Goal: Information Seeking & Learning: Learn about a topic

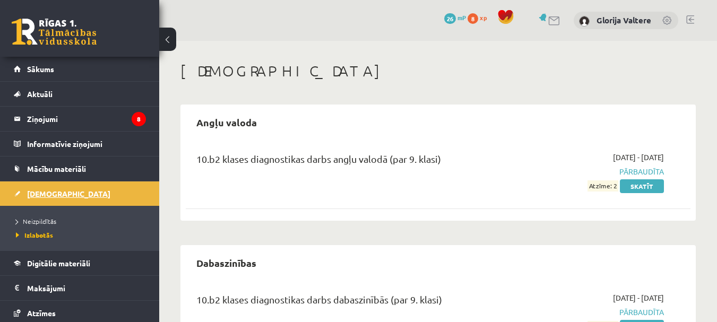
click at [54, 197] on span "[DEMOGRAPHIC_DATA]" at bounding box center [68, 194] width 83 height 10
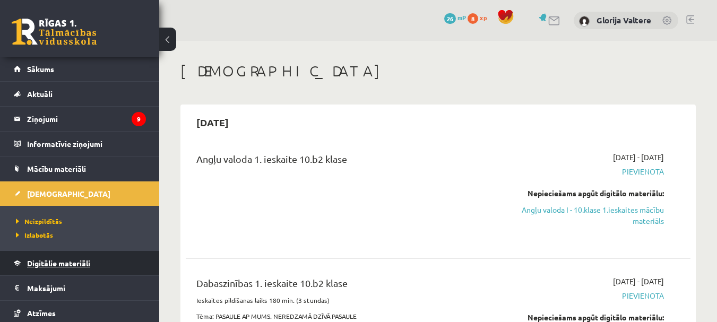
click at [73, 266] on span "Digitālie materiāli" at bounding box center [58, 263] width 63 height 10
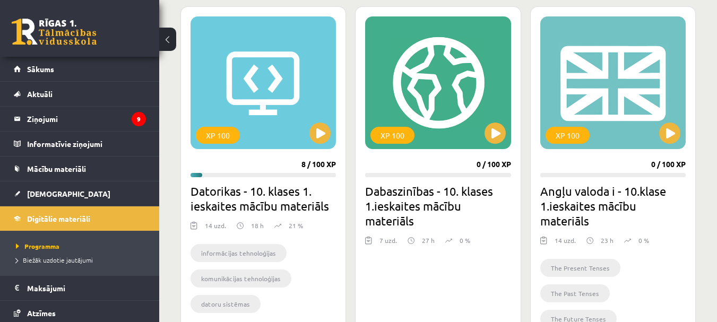
scroll to position [297, 0]
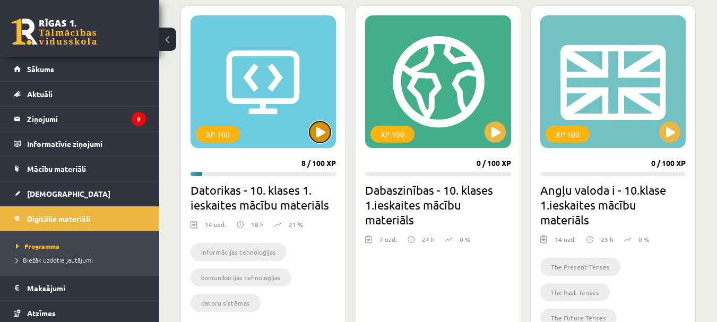
click at [315, 135] on button at bounding box center [319, 131] width 21 height 21
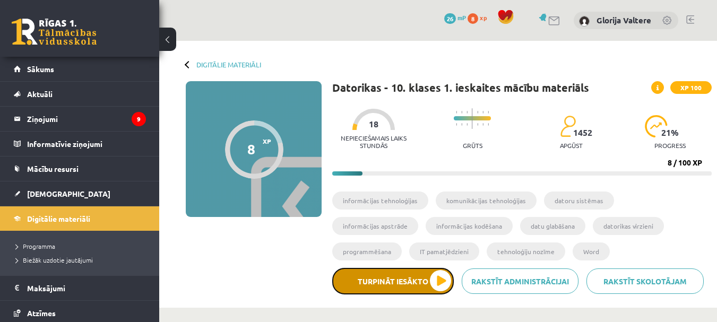
click at [431, 281] on button "Turpināt iesākto" at bounding box center [392, 281] width 121 height 27
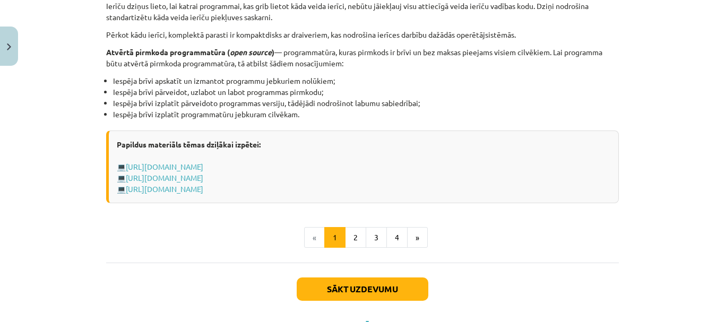
scroll to position [1180, 0]
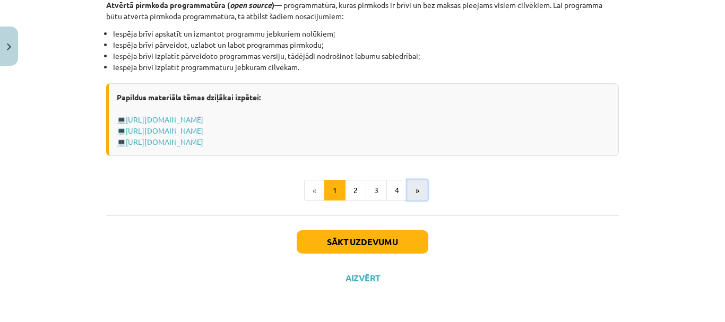
click at [415, 186] on button "»" at bounding box center [417, 190] width 21 height 21
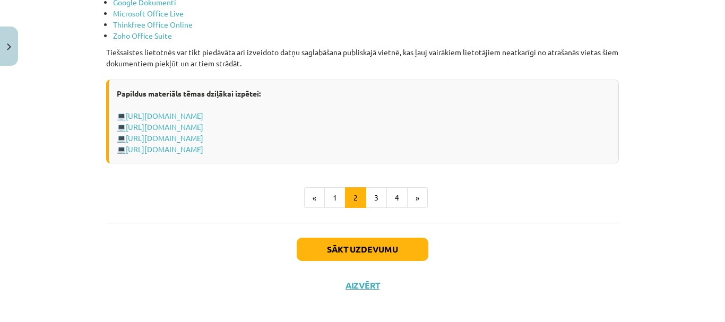
scroll to position [1885, 0]
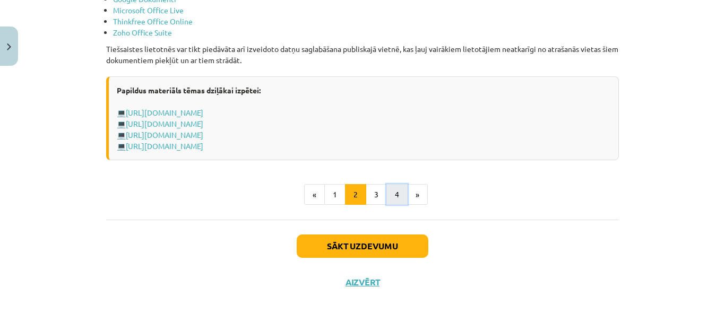
click at [395, 195] on button "4" at bounding box center [396, 194] width 21 height 21
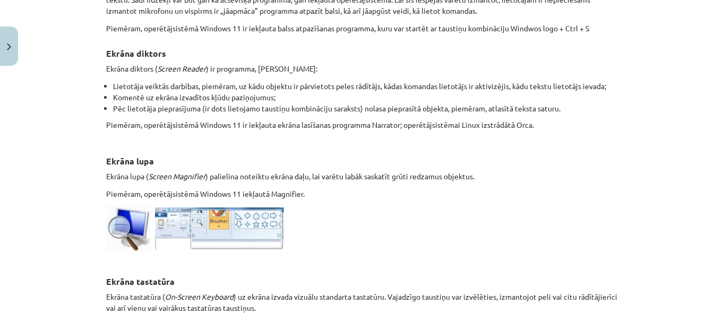
scroll to position [638, 0]
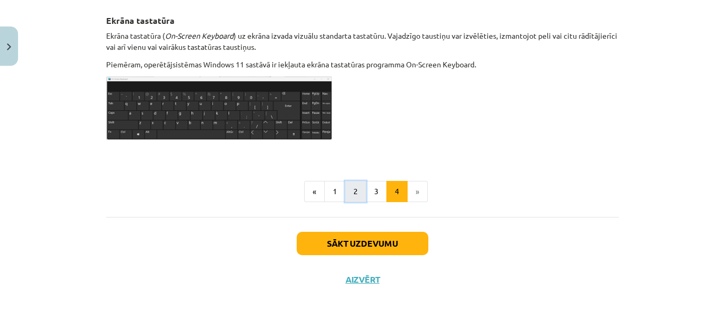
click at [351, 192] on button "2" at bounding box center [355, 191] width 21 height 21
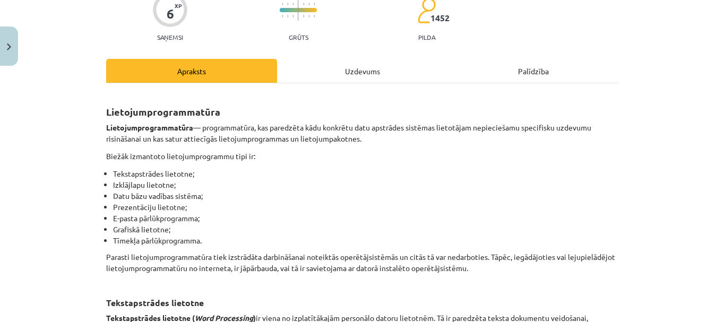
scroll to position [0, 0]
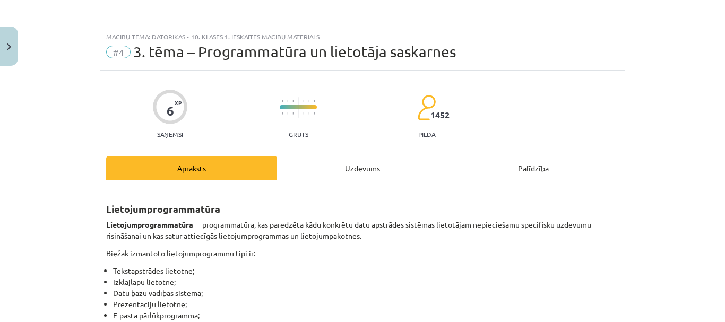
click at [362, 175] on div "Uzdevums" at bounding box center [362, 168] width 171 height 24
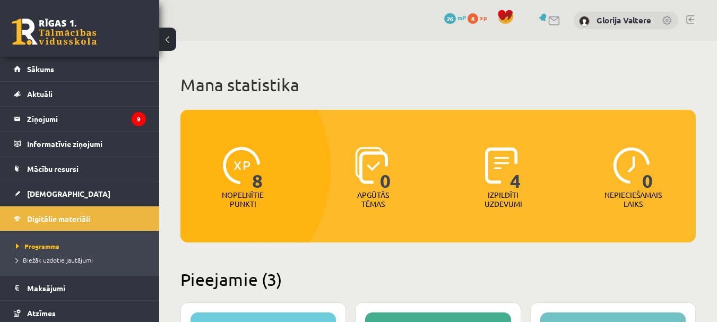
scroll to position [297, 0]
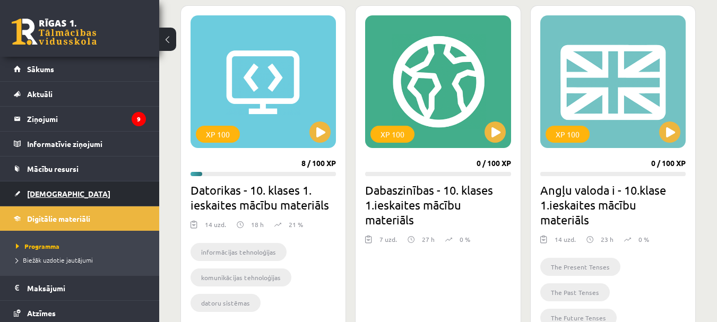
click at [50, 193] on span "[DEMOGRAPHIC_DATA]" at bounding box center [68, 194] width 83 height 10
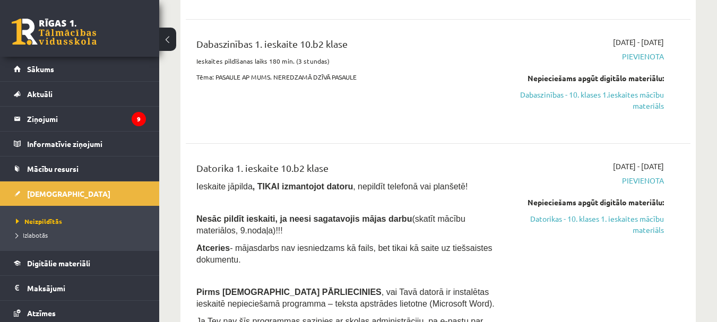
scroll to position [267, 0]
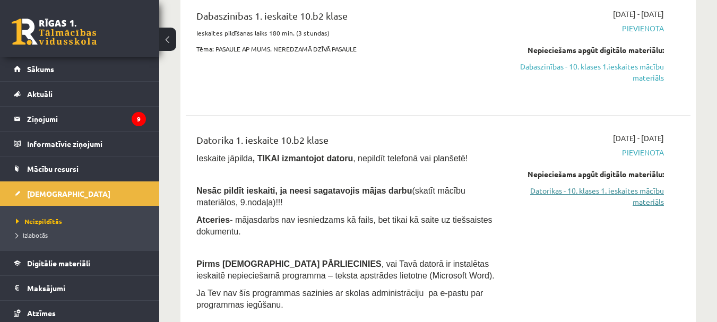
click at [651, 186] on link "Datorikas - 10. klases 1. ieskaites mācību materiāls" at bounding box center [590, 196] width 145 height 22
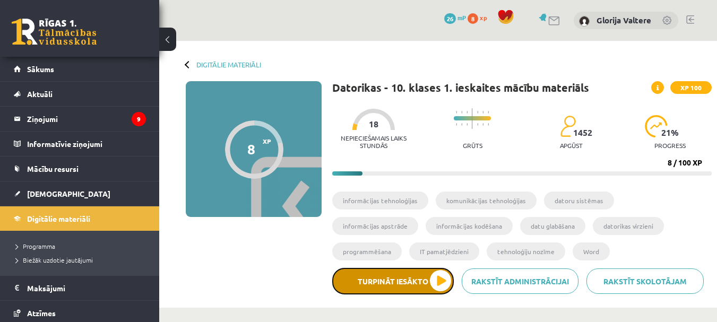
click at [419, 277] on button "Turpināt iesākto" at bounding box center [392, 281] width 121 height 27
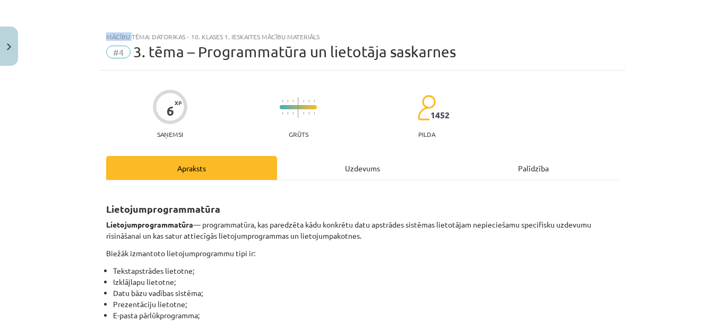
click at [419, 277] on div "Mācību tēma: Datorikas - 10. klases 1. ieskaites mācību materiāls #4 3. tēma – …" at bounding box center [362, 161] width 725 height 322
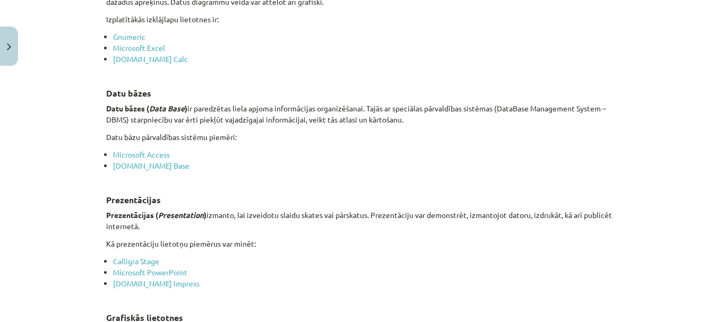
scroll to position [761, 0]
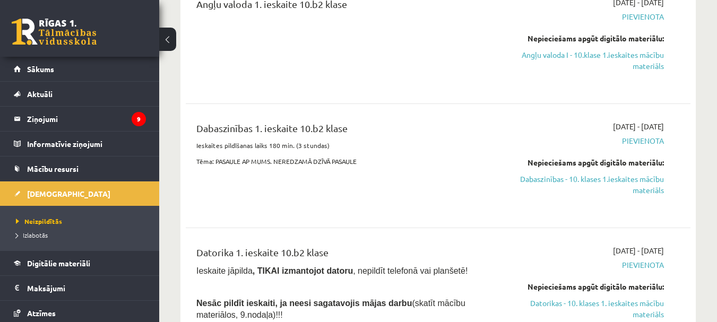
scroll to position [169, 0]
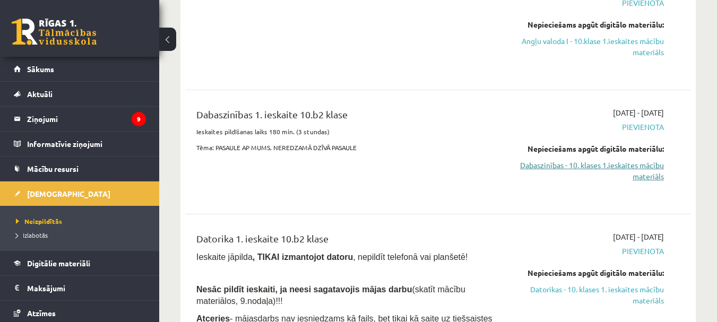
click at [610, 173] on link "Dabaszinības - 10. klases 1.ieskaites mācību materiāls" at bounding box center [590, 171] width 145 height 22
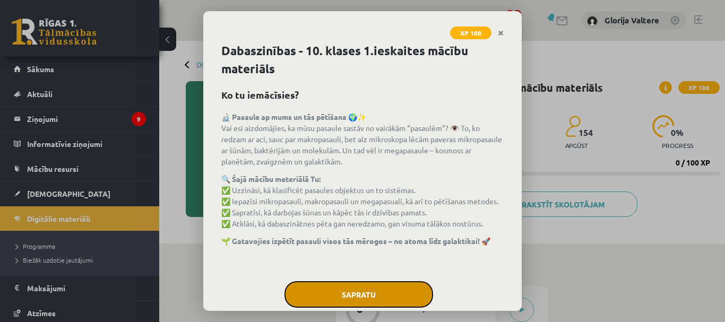
click at [369, 299] on button "Sapratu" at bounding box center [358, 294] width 149 height 27
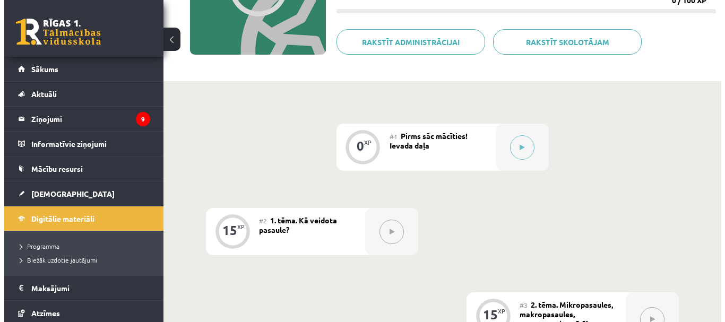
scroll to position [192, 0]
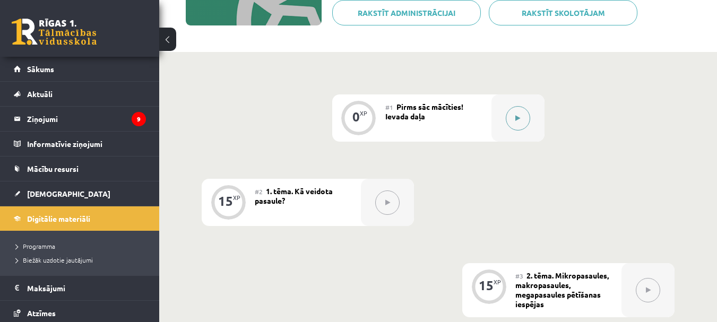
click at [527, 121] on button at bounding box center [518, 118] width 24 height 24
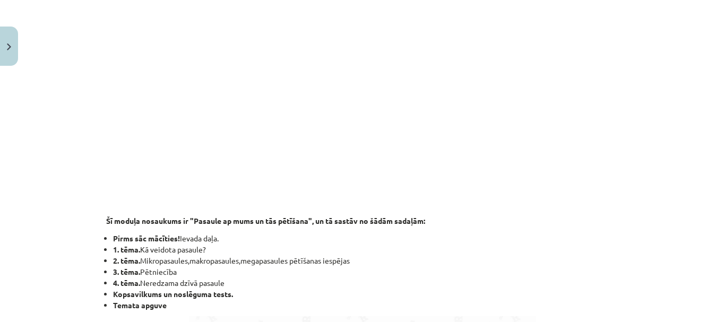
scroll to position [223, 0]
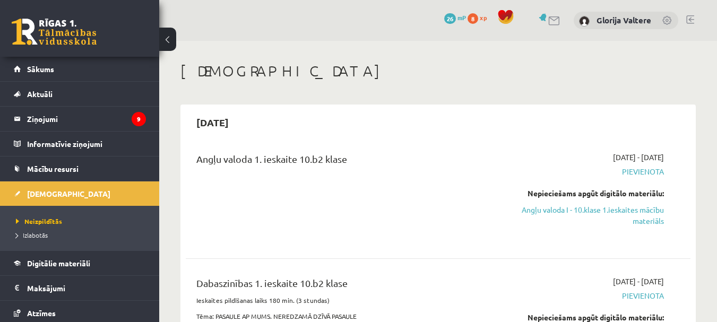
scroll to position [169, 0]
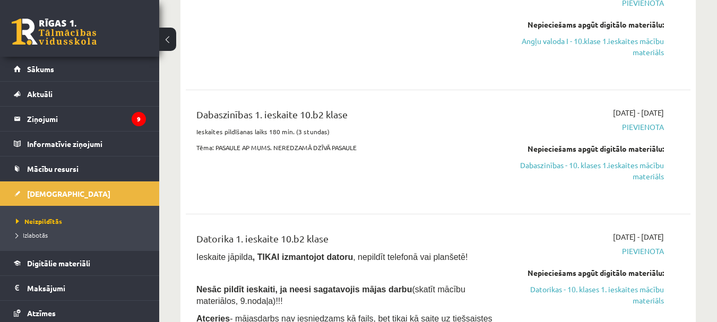
click at [272, 173] on div "Dabaszinības 1. ieskaite 10.b2 klase Ieskaites pildīšanas laiks 180 min. (3 stu…" at bounding box center [349, 152] width 322 height 90
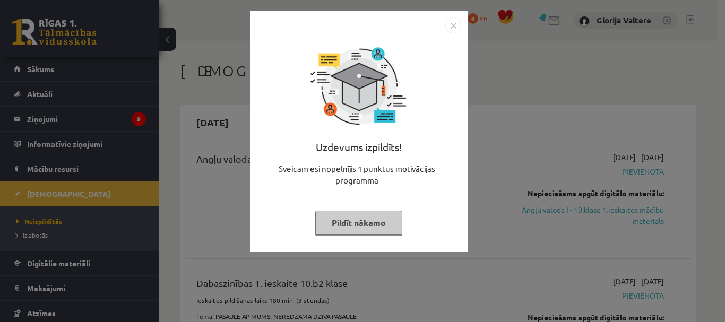
click at [353, 233] on button "Pildīt nākamo" at bounding box center [358, 223] width 87 height 24
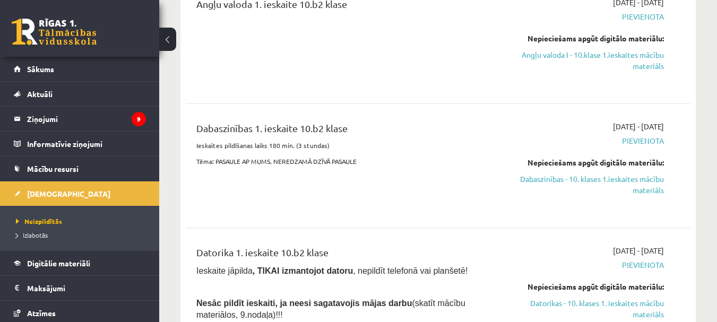
scroll to position [197, 0]
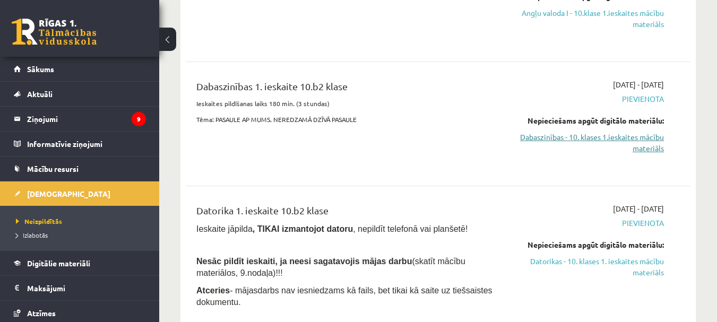
click at [634, 133] on link "Dabaszinības - 10. klases 1.ieskaites mācību materiāls" at bounding box center [590, 143] width 145 height 22
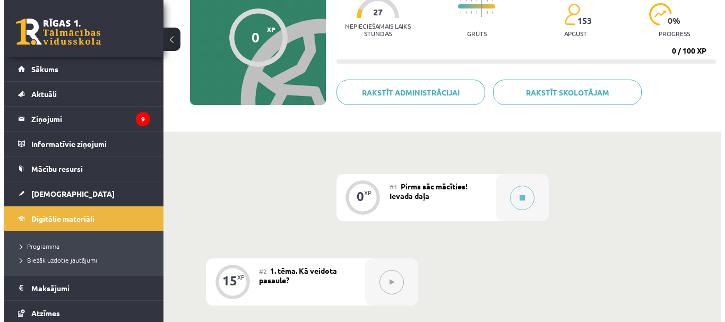
scroll to position [123, 0]
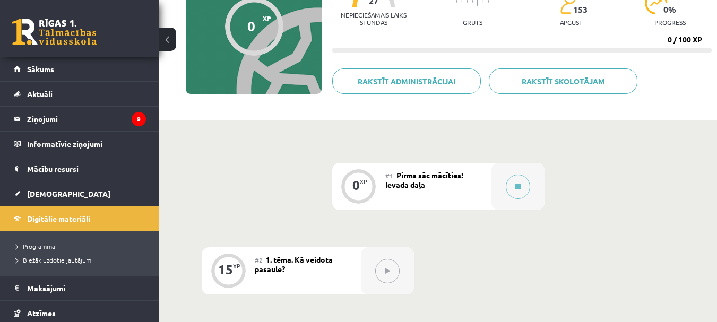
click at [429, 190] on div "#1 Pirms sāc mācīties! Ievada daļa" at bounding box center [438, 186] width 106 height 47
click at [526, 187] on button at bounding box center [518, 187] width 24 height 24
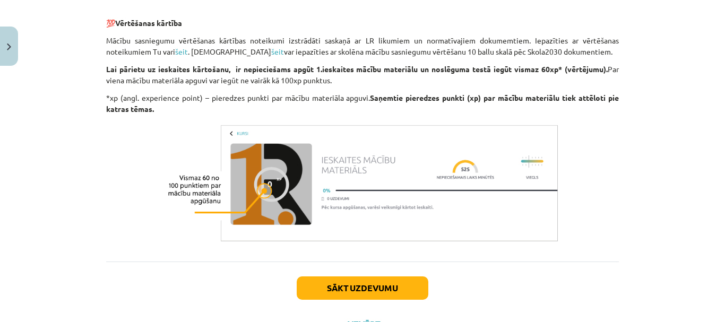
scroll to position [891, 0]
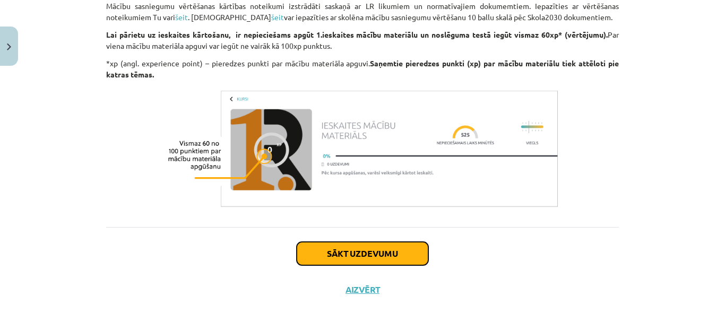
click at [352, 245] on button "Sākt uzdevumu" at bounding box center [363, 253] width 132 height 23
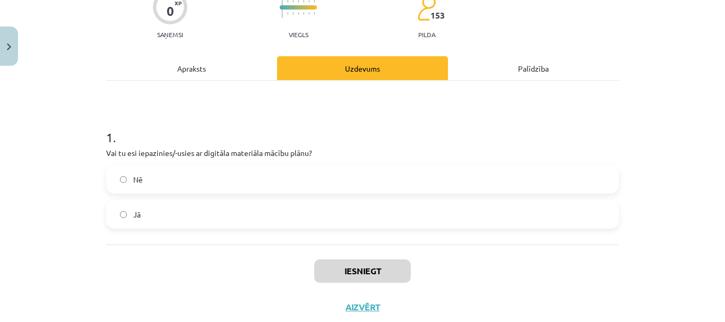
scroll to position [129, 0]
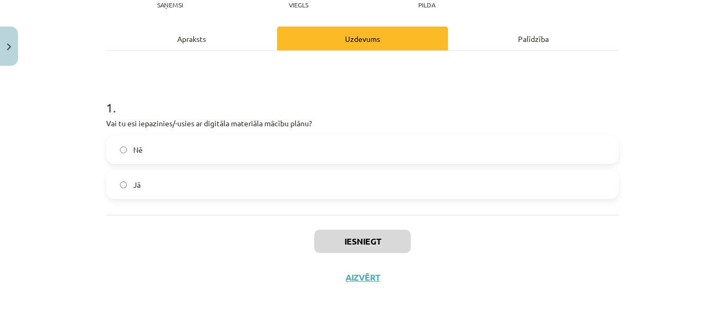
click at [315, 181] on label "Jā" at bounding box center [362, 184] width 510 height 27
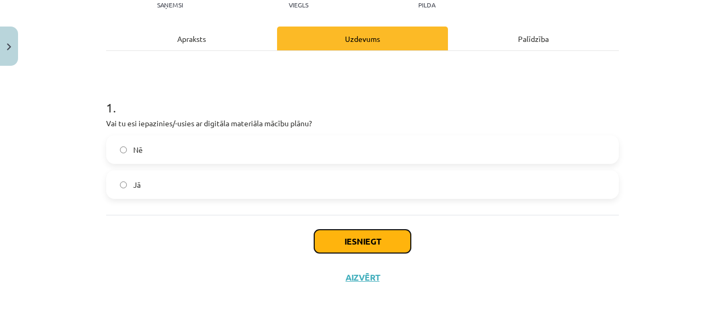
click at [352, 233] on button "Iesniegt" at bounding box center [362, 241] width 97 height 23
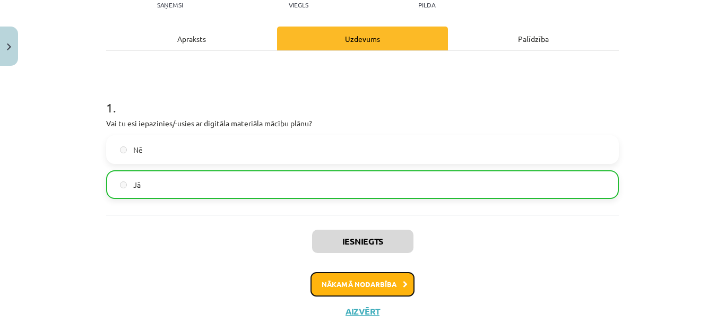
click at [382, 286] on button "Nākamā nodarbība" at bounding box center [362, 284] width 104 height 24
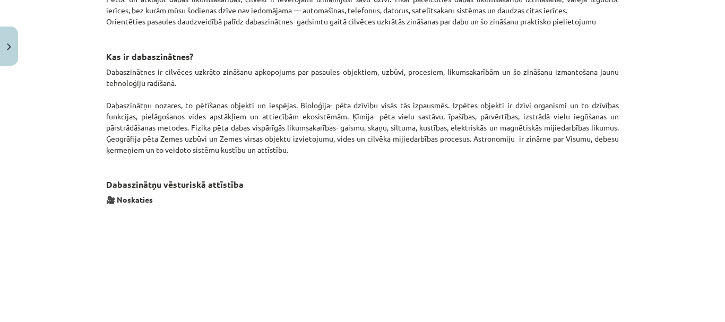
scroll to position [647, 0]
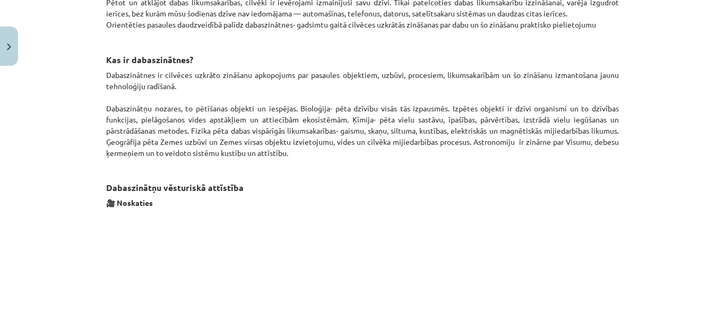
drag, startPoint x: 714, startPoint y: 163, endPoint x: 719, endPoint y: 157, distance: 8.6
click at [719, 157] on div "Mācību tēma: Dabaszinības - 10. klases 1.ieskaites mācību materiāls #2 1. tēma.…" at bounding box center [362, 161] width 725 height 322
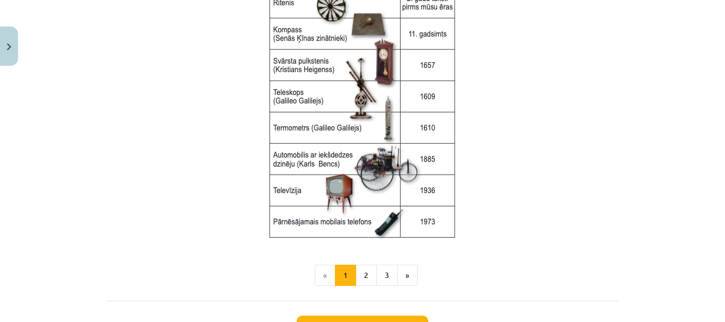
scroll to position [1427, 0]
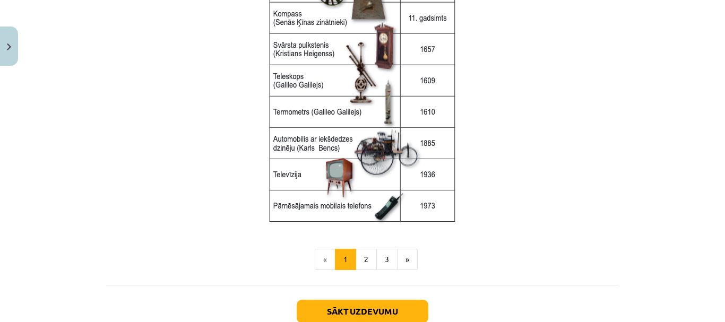
drag, startPoint x: 698, startPoint y: 261, endPoint x: 696, endPoint y: 268, distance: 7.7
click at [698, 263] on div "Mācību tēma: Dabaszinības - 10. klases 1.ieskaites mācību materiāls #2 1. tēma.…" at bounding box center [362, 161] width 725 height 322
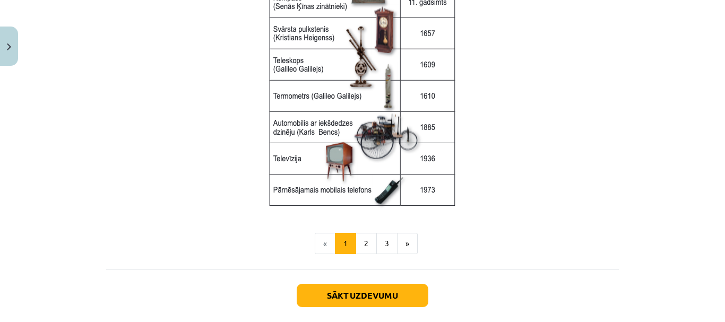
scroll to position [1453, 0]
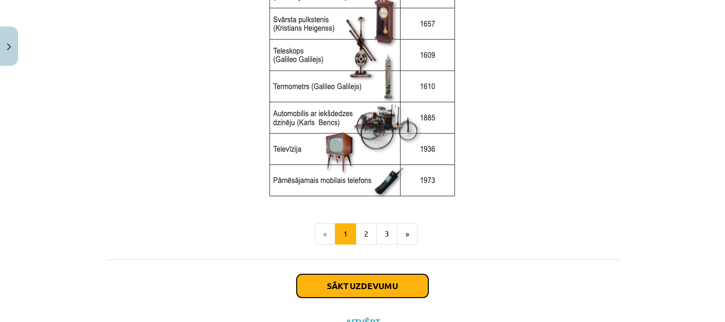
click at [379, 278] on button "Sākt uzdevumu" at bounding box center [363, 285] width 132 height 23
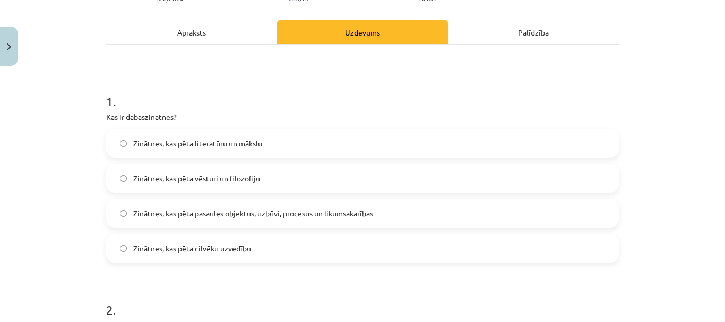
scroll to position [138, 0]
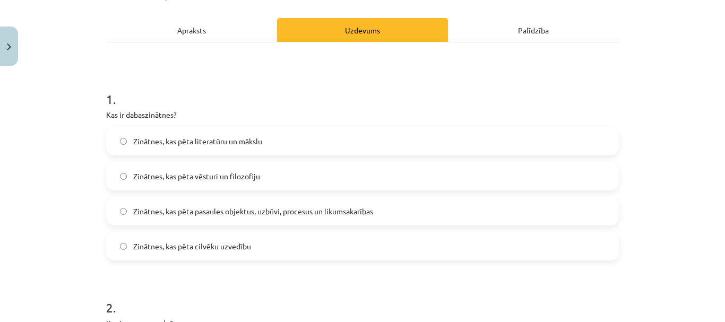
click at [253, 207] on span "Zinātnes, kas pēta pasaules objektus, uzbūvi, procesus un likumsakarības" at bounding box center [253, 211] width 240 height 11
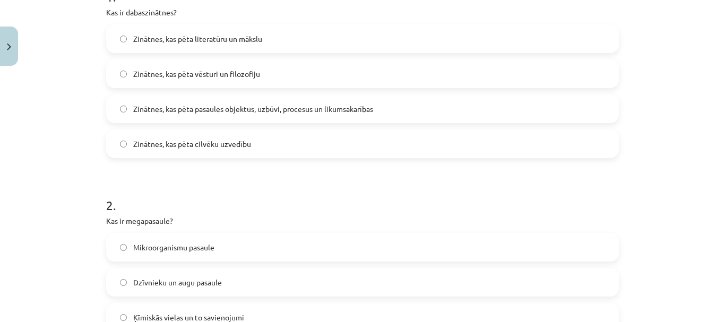
scroll to position [259, 0]
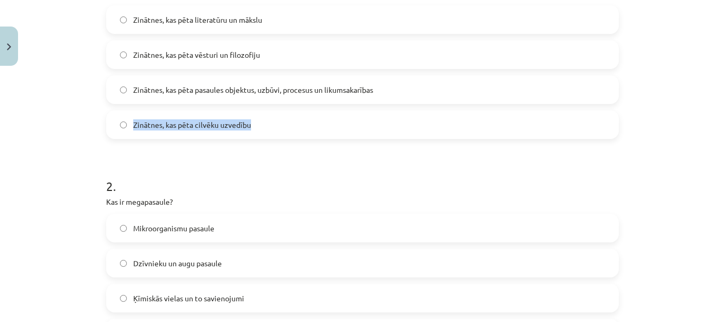
drag, startPoint x: 716, startPoint y: 101, endPoint x: 714, endPoint y: 111, distance: 10.2
click at [714, 111] on div "Mācību tēma: Dabaszinības - 10. klases 1.ieskaites mācību materiāls #2 1. tēma.…" at bounding box center [362, 161] width 725 height 322
click at [632, 140] on div "Mācību tēma: Dabaszinības - 10. klases 1.ieskaites mācību materiāls #2 1. tēma.…" at bounding box center [362, 161] width 725 height 322
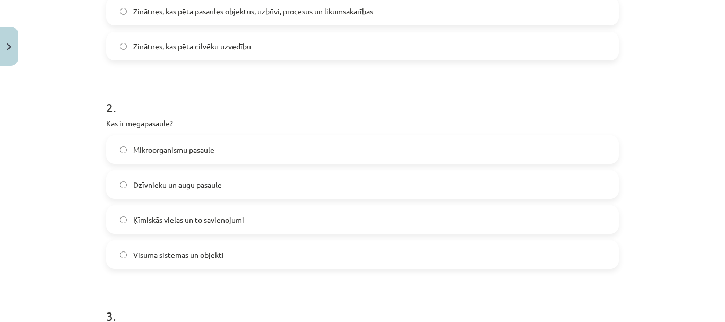
scroll to position [352, 0]
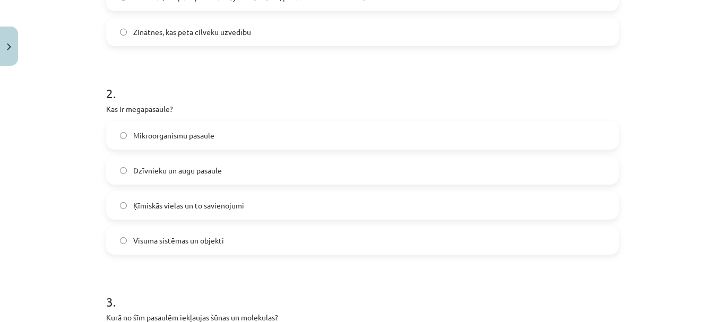
click at [192, 165] on span "Dzīvnieku un augu pasaule" at bounding box center [177, 170] width 89 height 11
click at [325, 136] on label "Mikroorganismu pasaule" at bounding box center [362, 135] width 510 height 27
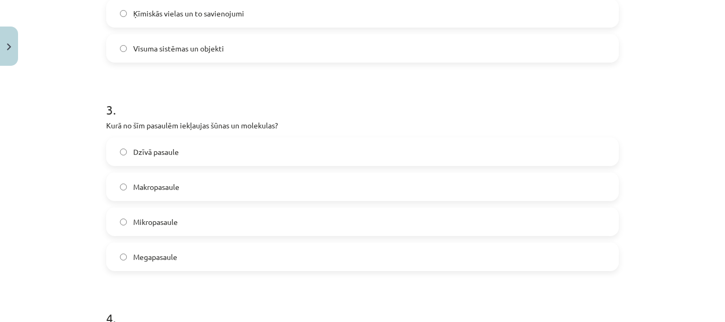
scroll to position [547, 0]
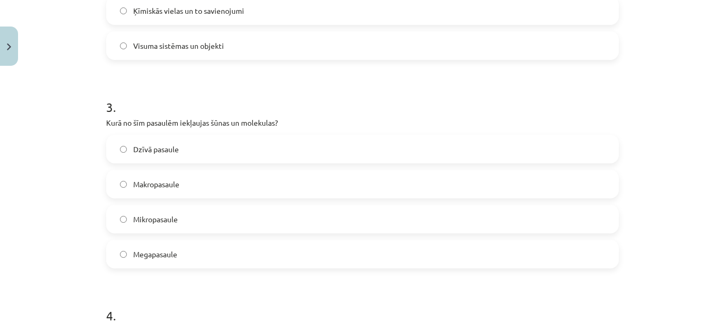
click at [186, 224] on label "Mikropasaule" at bounding box center [362, 219] width 510 height 27
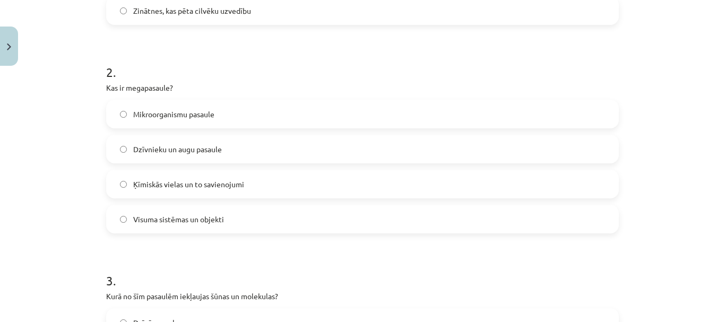
scroll to position [369, 0]
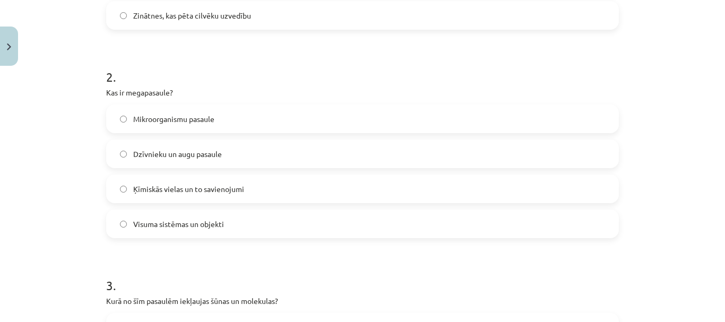
click at [201, 160] on label "Dzīvnieku un augu pasaule" at bounding box center [362, 154] width 510 height 27
click at [228, 187] on span "Ķīmiskās vielas un to savienojumi" at bounding box center [188, 189] width 111 height 11
click at [254, 146] on label "Dzīvnieku un augu pasaule" at bounding box center [362, 154] width 510 height 27
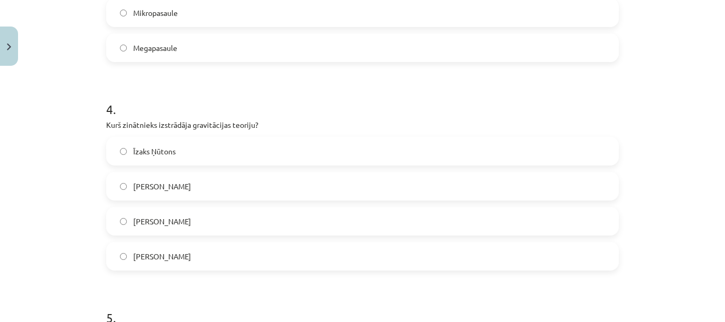
scroll to position [756, 0]
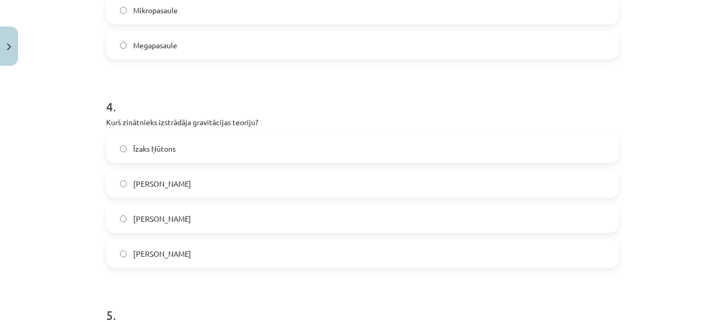
click at [238, 160] on label "Īzaks Ņūtons" at bounding box center [362, 148] width 510 height 27
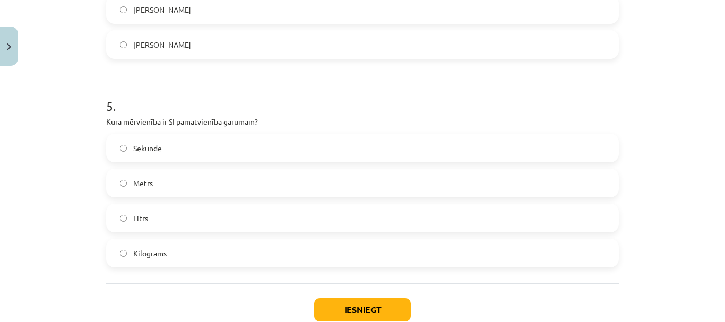
scroll to position [970, 0]
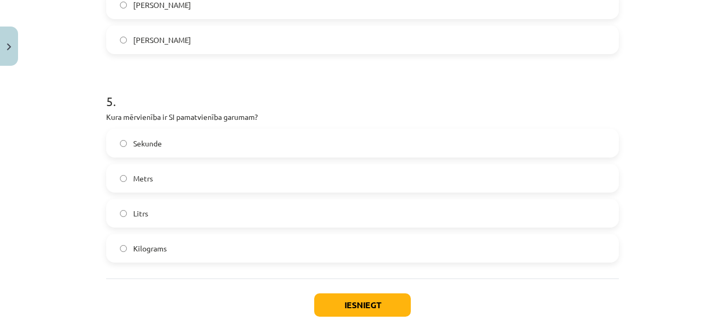
click at [249, 137] on label "Sekunde" at bounding box center [362, 143] width 510 height 27
click at [346, 303] on button "Iesniegt" at bounding box center [362, 304] width 97 height 23
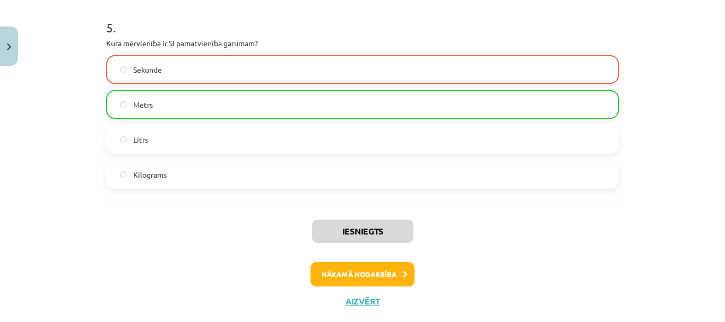
scroll to position [1056, 0]
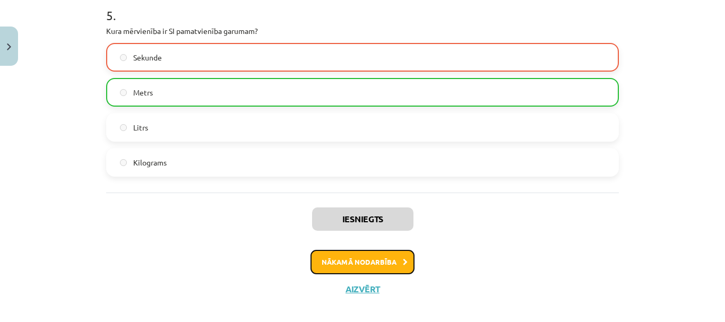
click at [387, 269] on button "Nākamā nodarbība" at bounding box center [362, 262] width 104 height 24
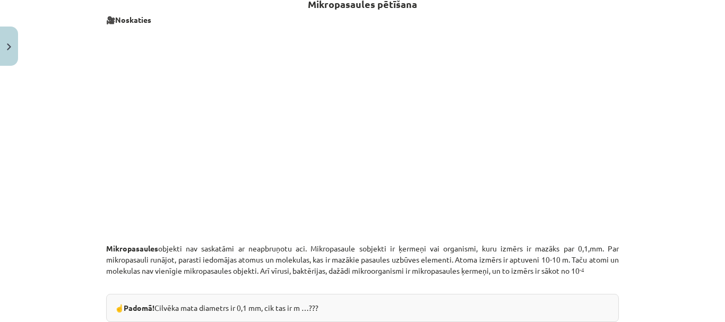
scroll to position [380, 0]
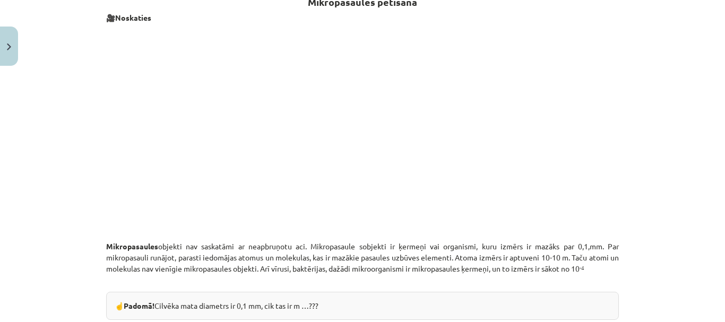
click at [601, 169] on p at bounding box center [362, 132] width 512 height 205
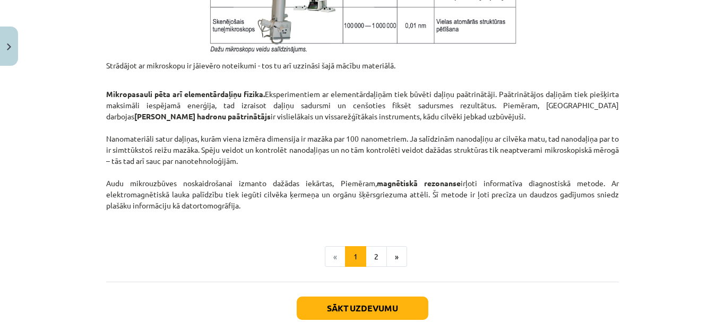
scroll to position [911, 0]
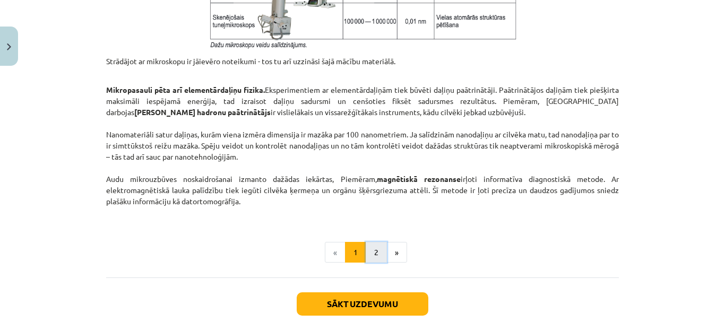
click at [373, 257] on button "2" at bounding box center [376, 252] width 21 height 21
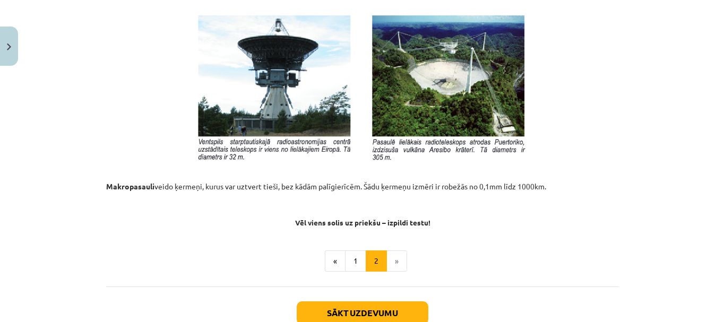
scroll to position [1169, 0]
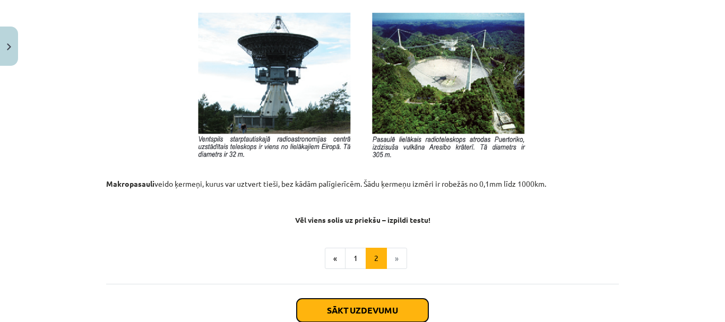
click at [401, 316] on button "Sākt uzdevumu" at bounding box center [363, 310] width 132 height 23
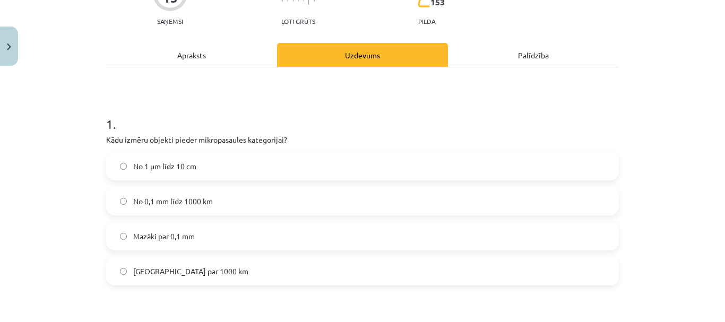
scroll to position [132, 0]
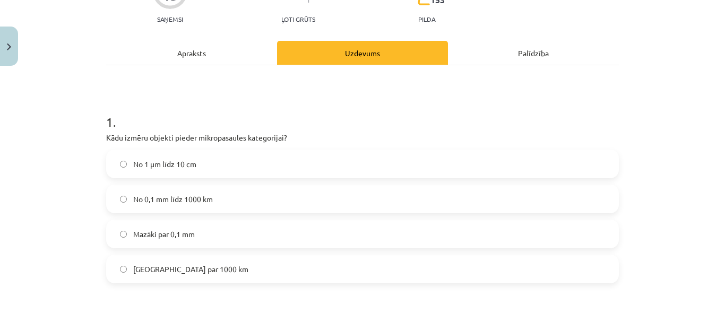
click at [266, 225] on label "Mazāki par 0,1 mm" at bounding box center [362, 234] width 510 height 27
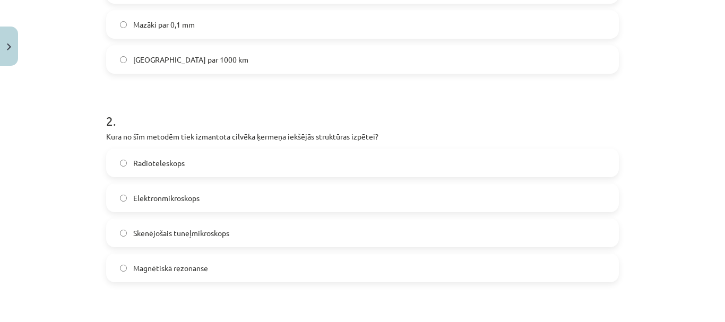
scroll to position [346, 0]
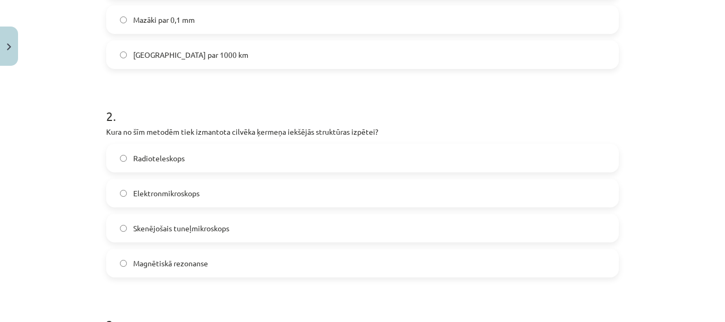
click at [251, 256] on label "Magnētiskā rezonanse" at bounding box center [362, 263] width 510 height 27
click at [273, 235] on label "Skenējošais tuneļmikroskops" at bounding box center [362, 228] width 510 height 27
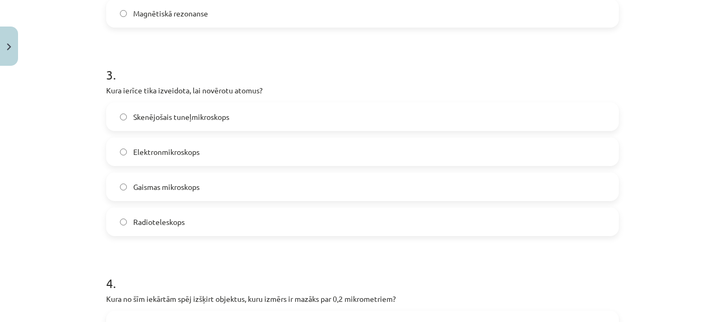
scroll to position [598, 0]
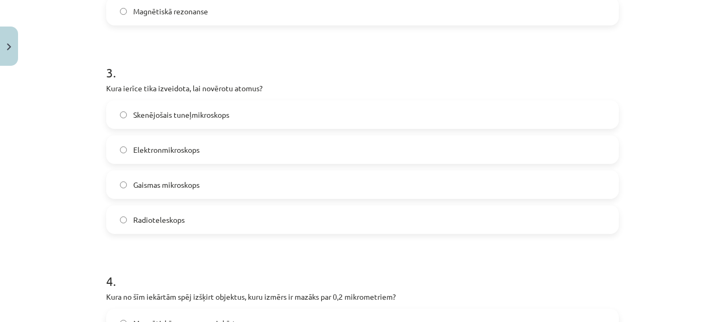
click at [302, 177] on label "Gaismas mikroskops" at bounding box center [362, 184] width 510 height 27
click at [340, 151] on label "Elektronmikroskops" at bounding box center [362, 149] width 510 height 27
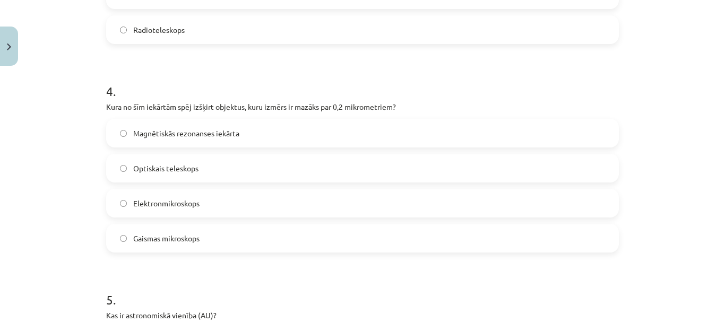
scroll to position [791, 0]
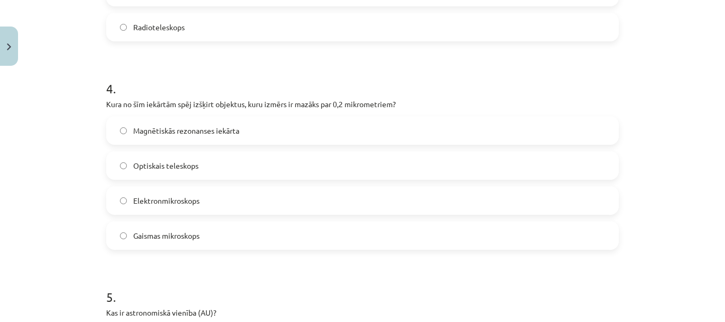
click at [312, 245] on label "Gaismas mikroskops" at bounding box center [362, 235] width 510 height 27
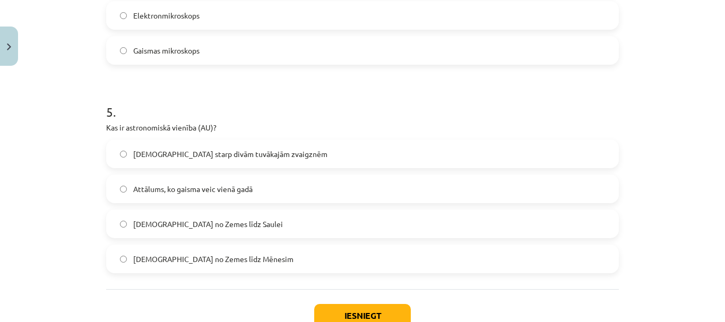
scroll to position [983, 0]
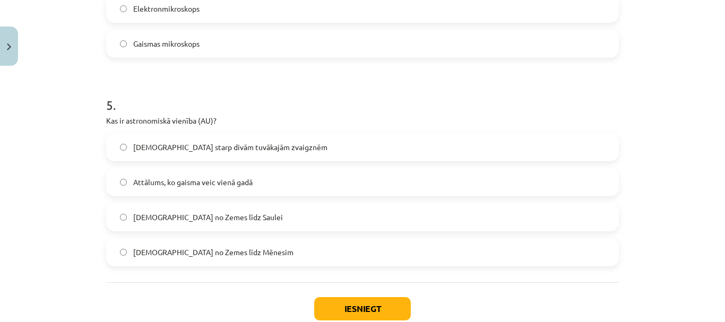
click at [260, 209] on label "Attālums no Zemes līdz Saulei" at bounding box center [362, 217] width 510 height 27
click at [373, 311] on button "Iesniegt" at bounding box center [362, 308] width 97 height 23
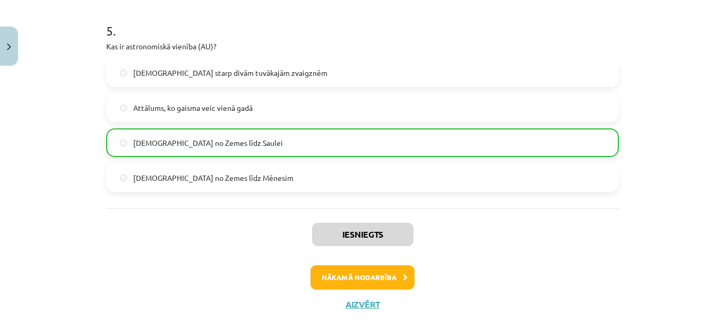
scroll to position [1084, 0]
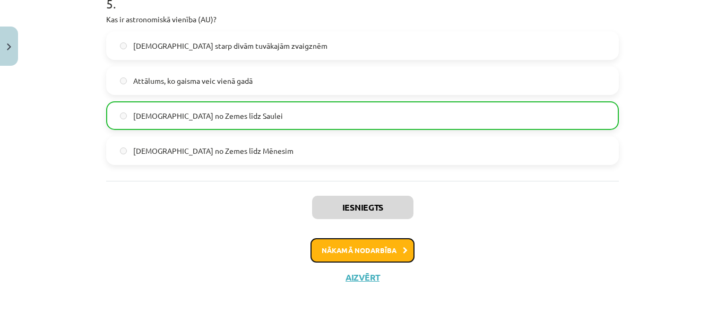
click at [377, 249] on button "Nākamā nodarbība" at bounding box center [362, 250] width 104 height 24
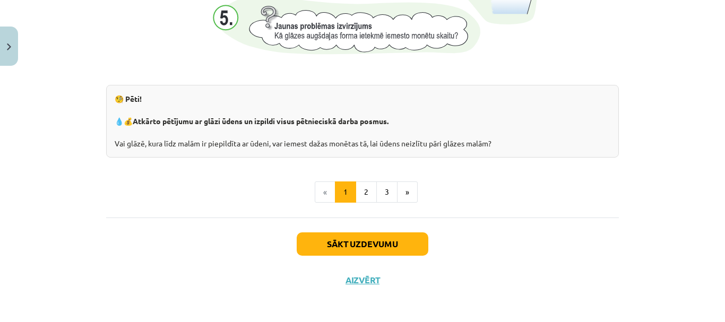
scroll to position [1202, 0]
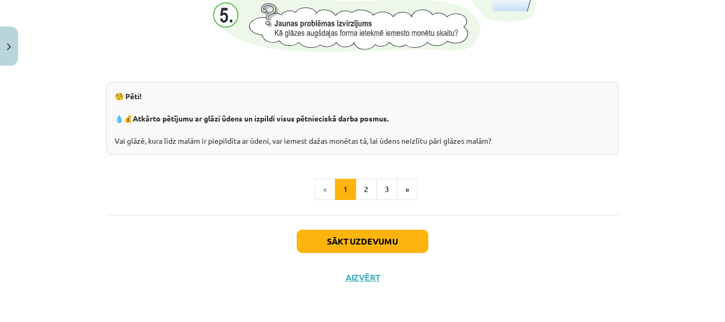
click at [716, 294] on div "Mācību tēma: Dabaszinības - 10. klases 1.ieskaites mācību materiāls #4 3. tēma.…" at bounding box center [362, 161] width 725 height 322
drag, startPoint x: 716, startPoint y: 294, endPoint x: 692, endPoint y: 155, distance: 141.5
click at [692, 155] on div "Mācību tēma: Dabaszinības - 10. klases 1.ieskaites mācību materiāls #4 3. tēma.…" at bounding box center [362, 161] width 725 height 322
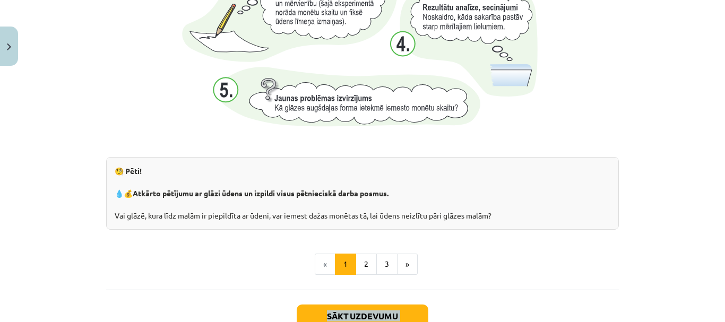
scroll to position [1130, 0]
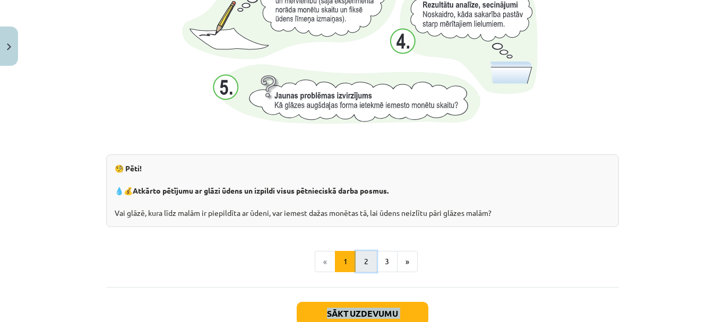
click at [367, 256] on button "2" at bounding box center [365, 261] width 21 height 21
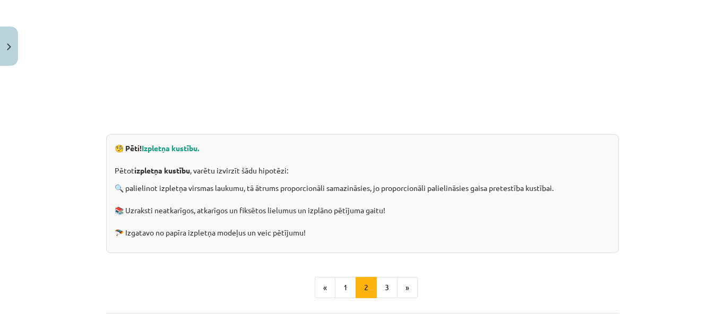
scroll to position [297, 0]
click at [378, 281] on button "3" at bounding box center [386, 286] width 21 height 21
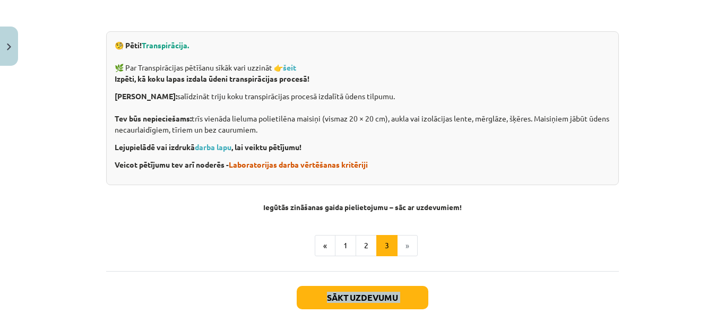
scroll to position [410, 0]
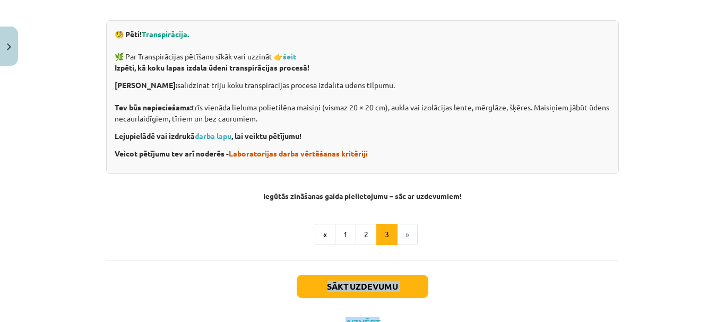
click at [404, 283] on button "Sākt uzdevumu" at bounding box center [363, 286] width 132 height 23
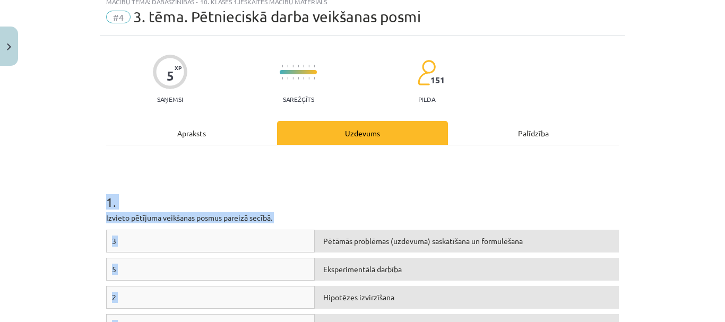
scroll to position [27, 0]
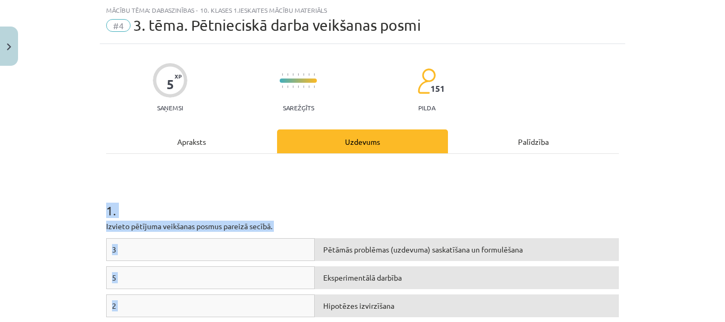
click at [704, 172] on div "Mācību tēma: Dabaszinības - 10. klases 1.ieskaites mācību materiāls #4 3. tēma.…" at bounding box center [362, 161] width 725 height 322
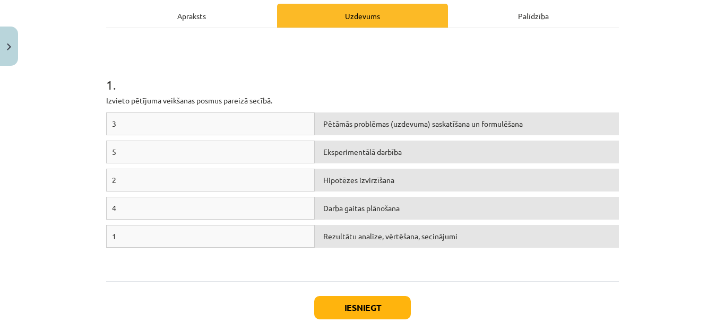
scroll to position [153, 0]
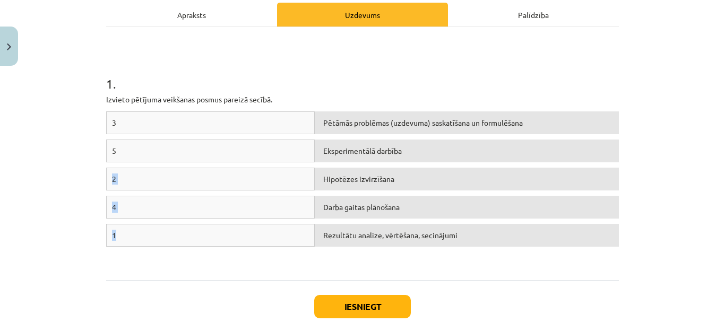
drag, startPoint x: 162, startPoint y: 240, endPoint x: 356, endPoint y: 152, distance: 212.7
click at [356, 152] on div "3 Pētāmās problēmas (uzdevuma) saskatīšana un formulēšana 5 Eksperimentālā darb…" at bounding box center [362, 190] width 512 height 159
click at [204, 276] on div "1 . Izvieto pētījuma veikšanas posmus pareizā secībā. 3 Pētāmās problēmas (uzde…" at bounding box center [362, 153] width 512 height 253
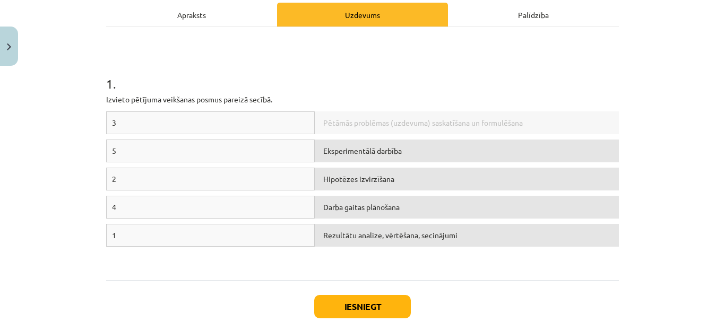
click at [138, 242] on div "1" at bounding box center [210, 235] width 208 height 23
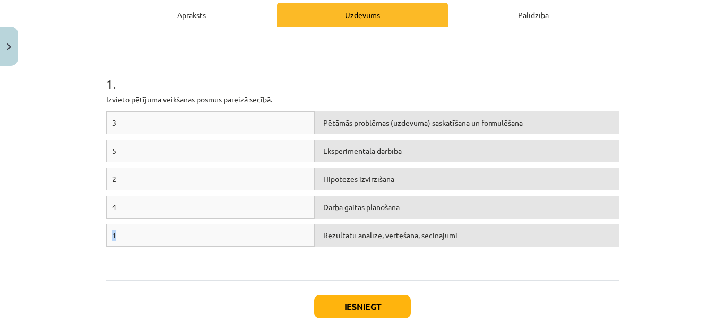
drag, startPoint x: 118, startPoint y: 237, endPoint x: 323, endPoint y: 207, distance: 206.9
click at [323, 207] on div "3 Pētāmās problēmas (uzdevuma) saskatīšana un formulēšana 5 Eksperimentālā darb…" at bounding box center [362, 190] width 512 height 159
click at [146, 300] on div "Iesniegt Aizvērt" at bounding box center [362, 317] width 512 height 74
click at [167, 237] on div "1" at bounding box center [210, 235] width 208 height 23
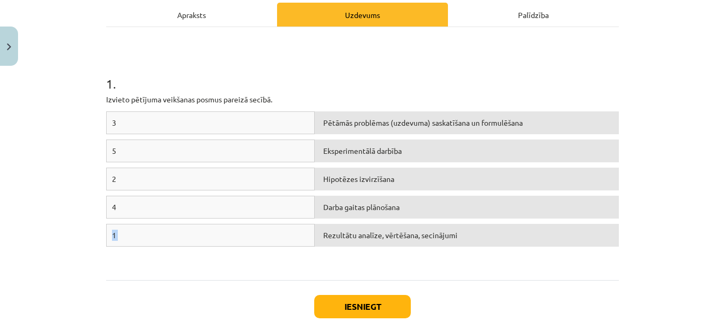
click at [167, 237] on div "1" at bounding box center [210, 235] width 208 height 23
click at [240, 203] on div "4" at bounding box center [210, 207] width 208 height 23
drag, startPoint x: 238, startPoint y: 120, endPoint x: 241, endPoint y: 159, distance: 38.9
click at [241, 159] on div "3 Pētāmās problēmas (uzdevuma) saskatīšana un formulēšana 5 Eksperimentālā darb…" at bounding box center [362, 190] width 512 height 159
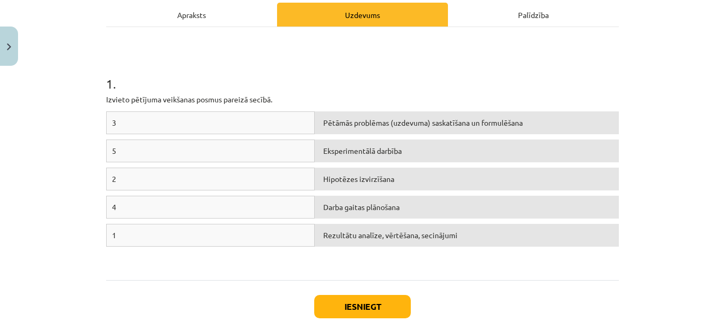
click at [304, 78] on h1 "1 ." at bounding box center [362, 74] width 512 height 33
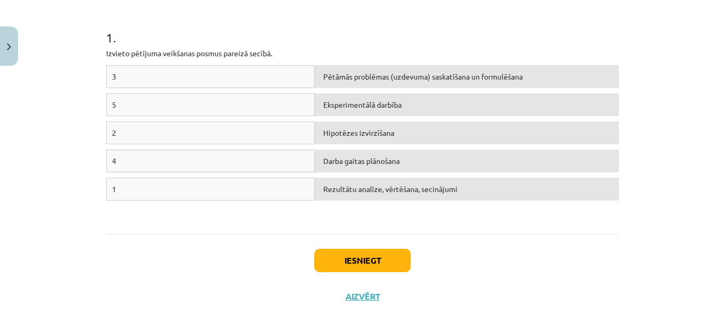
scroll to position [186, 0]
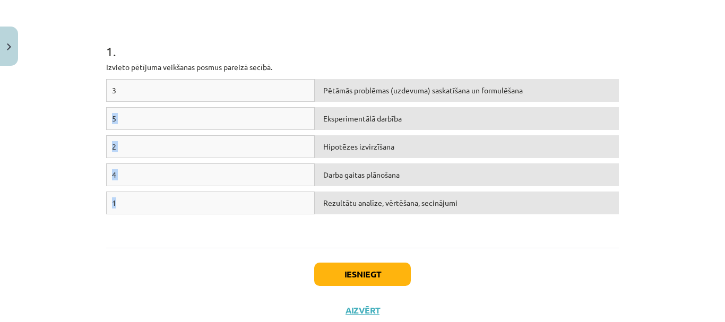
drag, startPoint x: 145, startPoint y: 204, endPoint x: 375, endPoint y: 100, distance: 251.9
click at [375, 100] on div "3 Pētāmās problēmas (uzdevuma) saskatīšana un formulēšana 5 Eksperimentālā darb…" at bounding box center [362, 158] width 512 height 159
click at [172, 201] on div "1" at bounding box center [210, 203] width 208 height 23
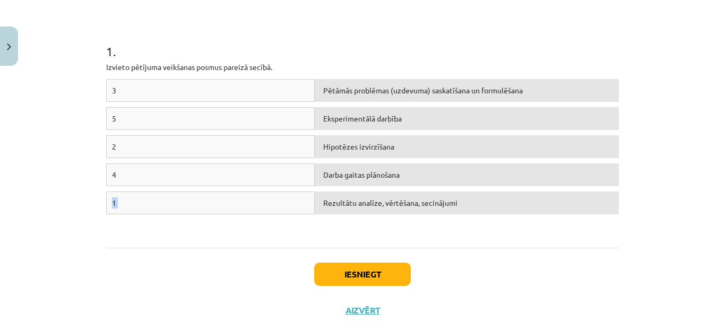
click at [172, 201] on div "1" at bounding box center [210, 203] width 208 height 23
click at [151, 247] on div "1 . Izvieto pētījuma veikšanas posmus pareizā secībā. 3 Pētāmās problēmas (uzde…" at bounding box center [362, 121] width 512 height 253
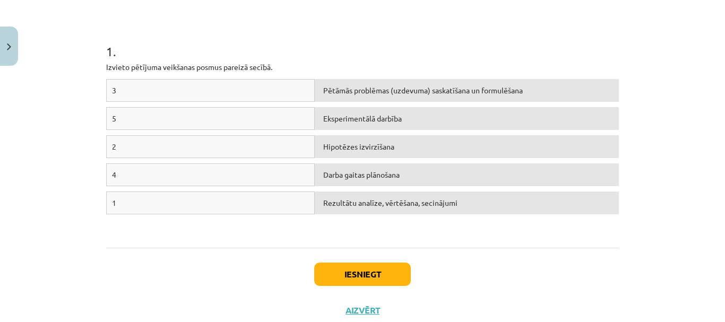
click at [341, 95] on div "Pētāmās problēmas (uzdevuma) saskatīšana un formulēšana" at bounding box center [467, 90] width 304 height 23
click at [121, 199] on div "1" at bounding box center [210, 203] width 208 height 23
click at [146, 120] on div "5" at bounding box center [210, 118] width 208 height 23
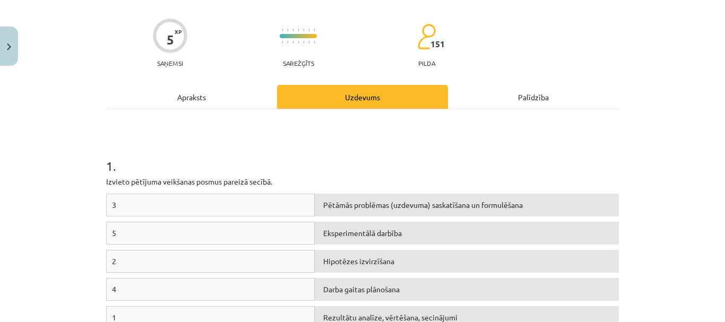
scroll to position [82, 0]
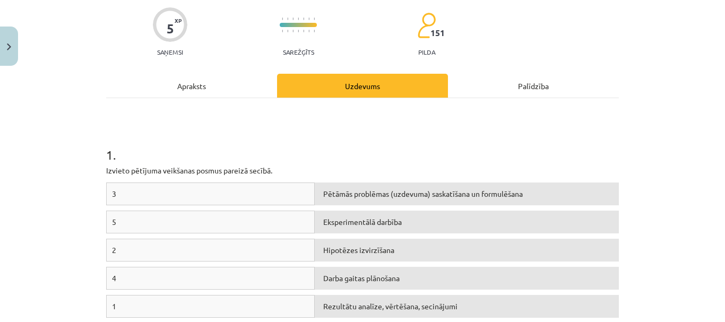
click at [512, 89] on div "Palīdzība" at bounding box center [533, 86] width 171 height 24
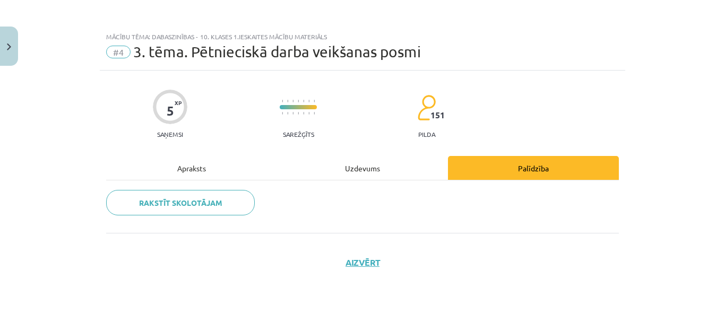
click at [362, 170] on div "Uzdevums" at bounding box center [362, 168] width 171 height 24
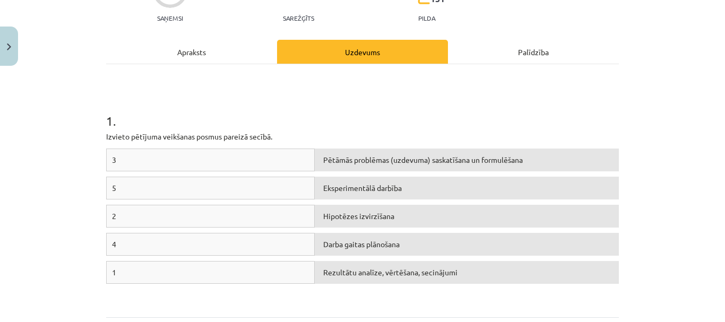
scroll to position [118, 0]
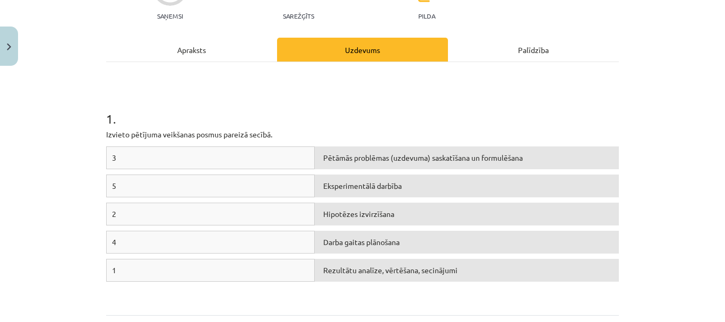
click at [120, 159] on div "3" at bounding box center [210, 157] width 208 height 23
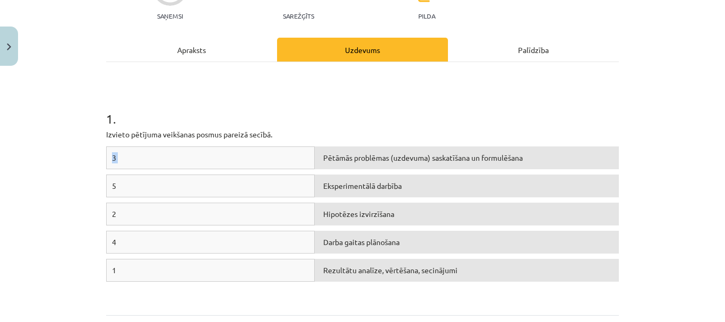
click at [120, 159] on div "3" at bounding box center [210, 157] width 208 height 23
click at [56, 127] on div "Mācību tēma: Dabaszinības - 10. klases 1.ieskaites mācību materiāls #4 3. tēma.…" at bounding box center [362, 161] width 725 height 322
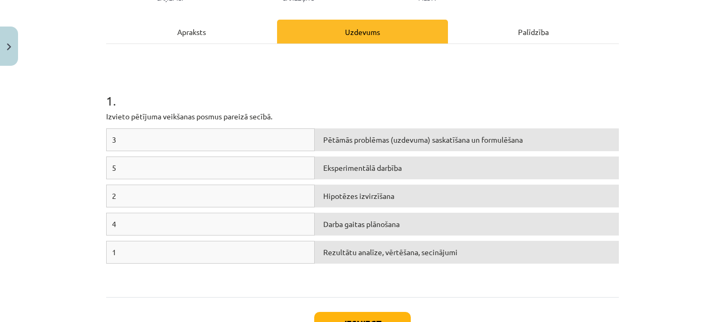
scroll to position [143, 0]
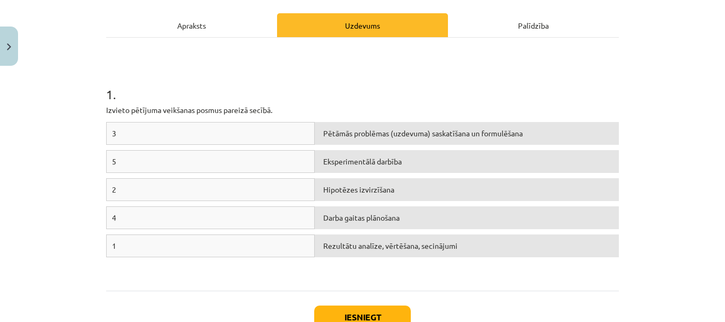
drag, startPoint x: 235, startPoint y: 196, endPoint x: 337, endPoint y: 191, distance: 102.5
click at [337, 191] on div "2 Hipotēzes izvirzīšana" at bounding box center [362, 192] width 512 height 28
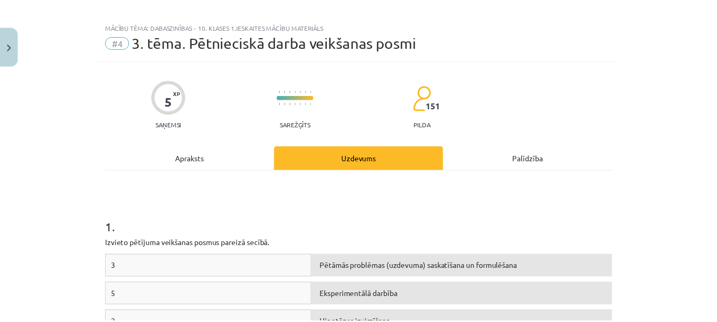
scroll to position [0, 0]
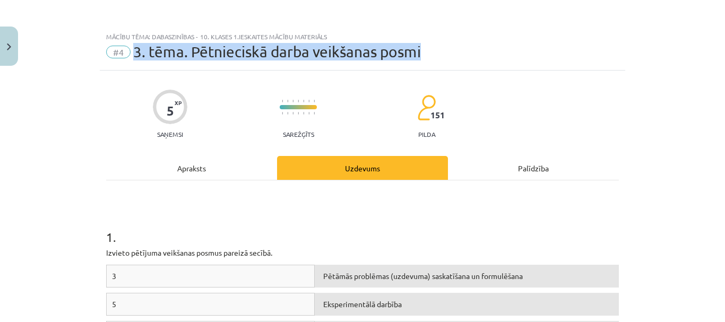
drag, startPoint x: 133, startPoint y: 52, endPoint x: 420, endPoint y: 54, distance: 287.5
click at [420, 54] on div "#4 3. tēma. Pētnieciskā darba veikšanas posmi" at bounding box center [362, 52] width 512 height 17
copy span "3. tēma. Pētnieciskā darba veikšanas posmi"
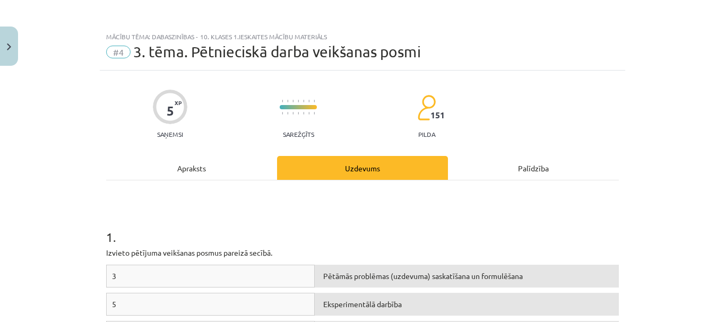
click at [515, 170] on div "Palīdzība" at bounding box center [533, 168] width 171 height 24
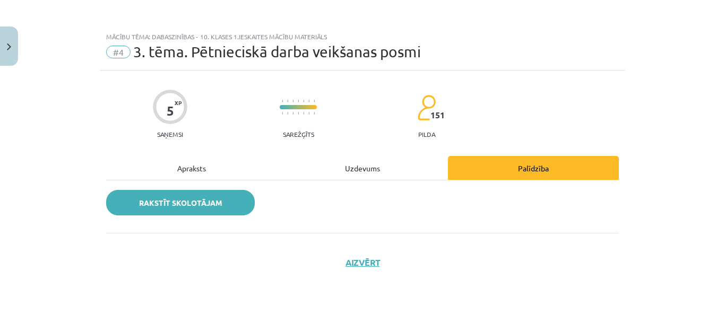
click at [164, 214] on link "Rakstīt skolotājam" at bounding box center [180, 202] width 149 height 25
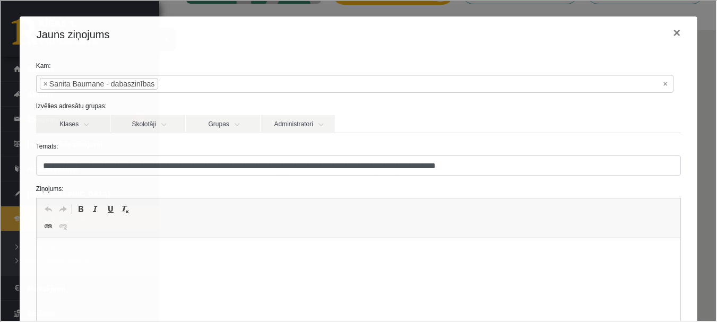
scroll to position [222, 0]
click at [160, 271] on html at bounding box center [358, 254] width 644 height 32
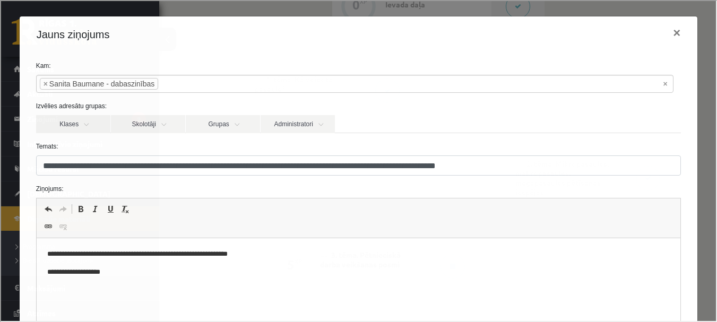
scroll to position [309, 0]
click at [660, 100] on form "**********" at bounding box center [357, 226] width 661 height 333
click at [189, 270] on p "**********" at bounding box center [354, 272] width 615 height 11
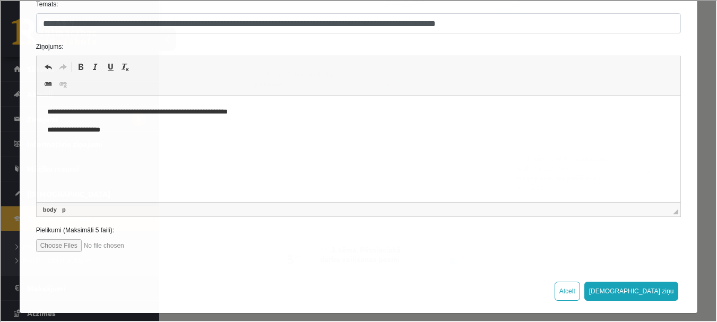
scroll to position [144, 0]
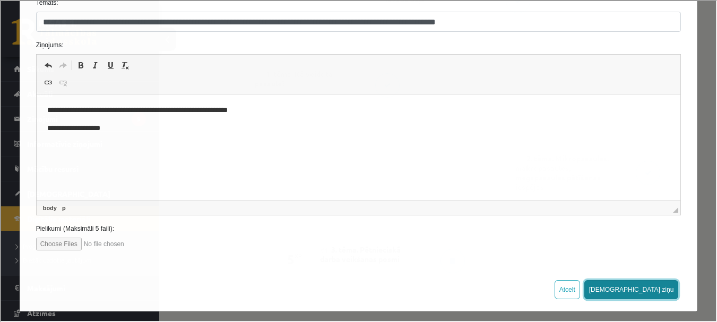
click at [649, 289] on button "Sūtīt ziņu" at bounding box center [630, 288] width 94 height 19
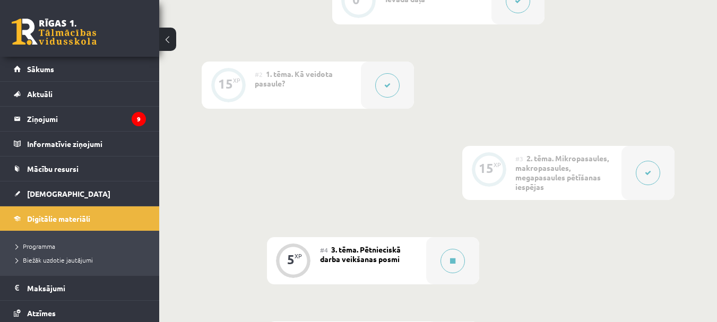
click at [246, 179] on div "0 XP #1 Pirms sāc mācīties! Ievada daļa 15 XP #2 1. tēma. Kā veidota pasaule? 1…" at bounding box center [438, 257] width 473 height 560
click at [82, 222] on span "Digitālie materiāli" at bounding box center [58, 219] width 63 height 10
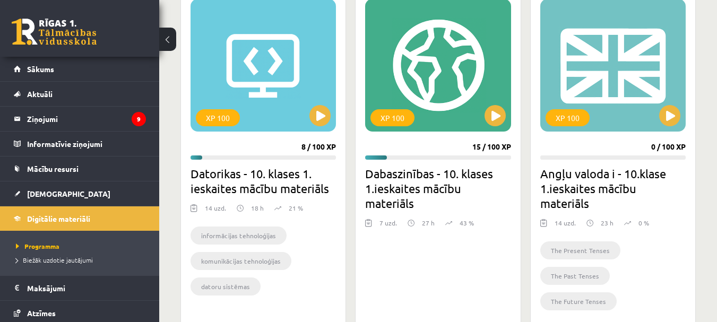
scroll to position [315, 0]
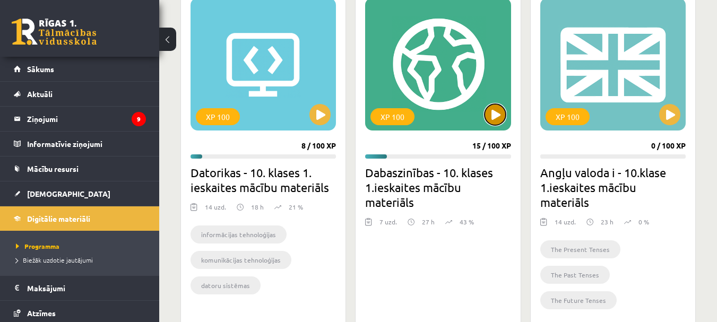
click at [490, 110] on button at bounding box center [494, 114] width 21 height 21
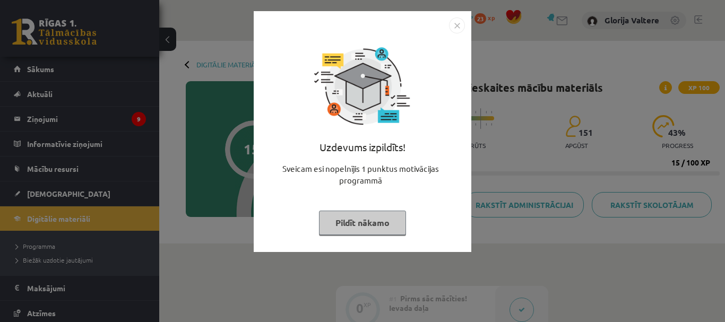
click at [375, 226] on button "Pildīt nākamo" at bounding box center [362, 223] width 87 height 24
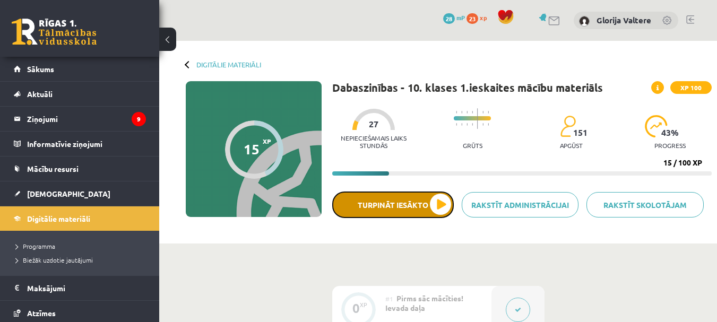
click at [430, 203] on button "Turpināt iesākto" at bounding box center [392, 205] width 121 height 27
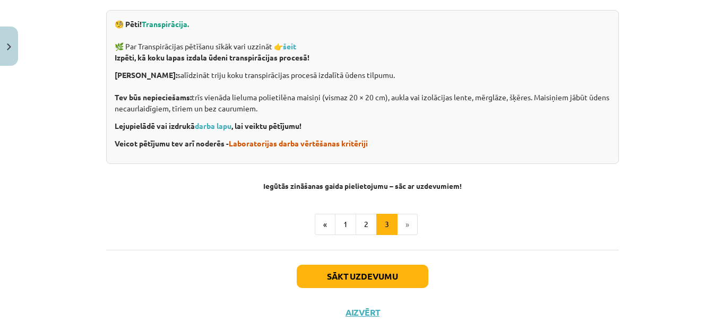
scroll to position [455, 0]
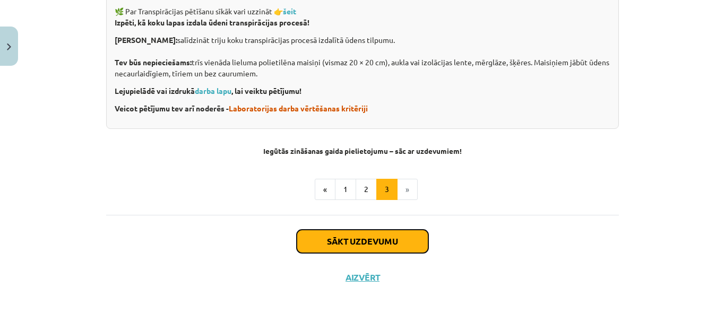
click at [368, 237] on button "Sākt uzdevumu" at bounding box center [363, 241] width 132 height 23
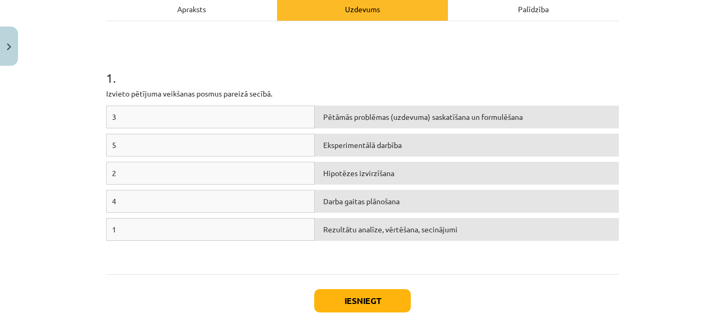
scroll to position [160, 0]
drag, startPoint x: 151, startPoint y: 232, endPoint x: 408, endPoint y: 138, distance: 274.1
click at [408, 138] on div "3 Pētāmās problēmas (uzdevuma) saskatīšana un formulēšana 5 Eksperimentālā darb…" at bounding box center [362, 184] width 512 height 159
click at [280, 38] on div "1 . Izvieto pētījuma veikšanas posmus [DEMOGRAPHIC_DATA] secībā. 3 Pētāmās prob…" at bounding box center [362, 147] width 512 height 234
click at [338, 295] on button "Iesniegt" at bounding box center [362, 300] width 97 height 23
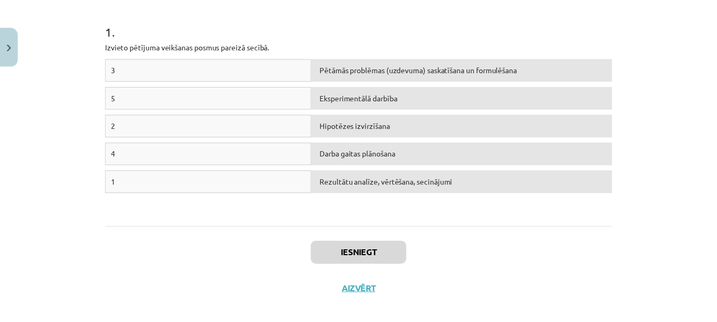
scroll to position [219, 0]
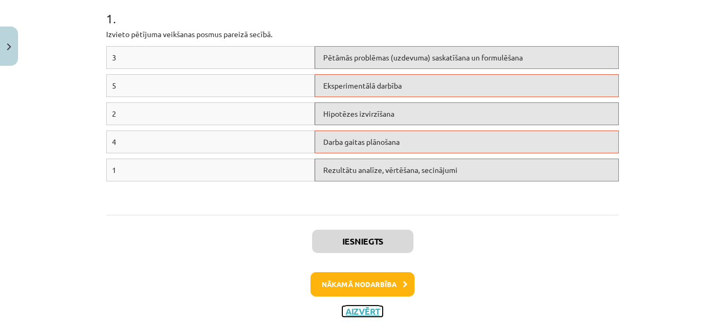
click at [373, 309] on button "Aizvērt" at bounding box center [362, 311] width 40 height 11
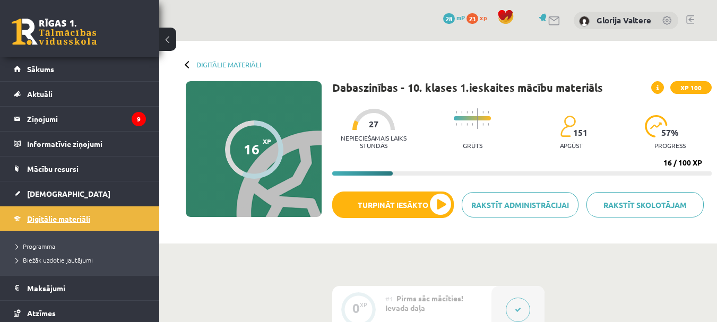
click at [47, 222] on span "Digitālie materiāli" at bounding box center [58, 219] width 63 height 10
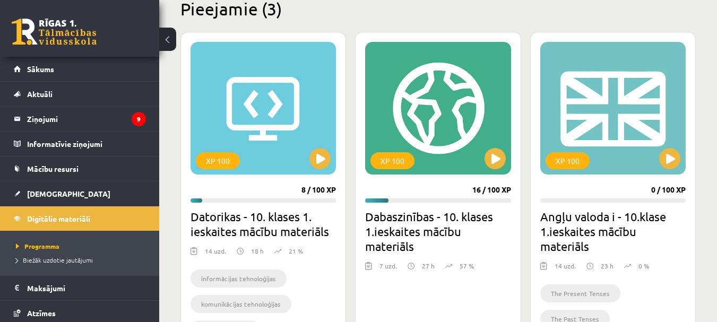
scroll to position [272, 0]
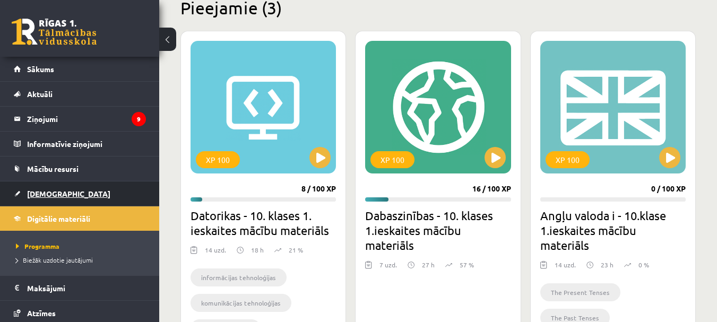
click at [46, 192] on span "[DEMOGRAPHIC_DATA]" at bounding box center [68, 194] width 83 height 10
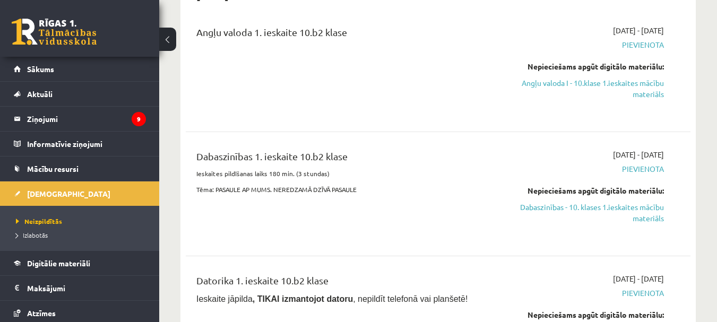
scroll to position [141, 0]
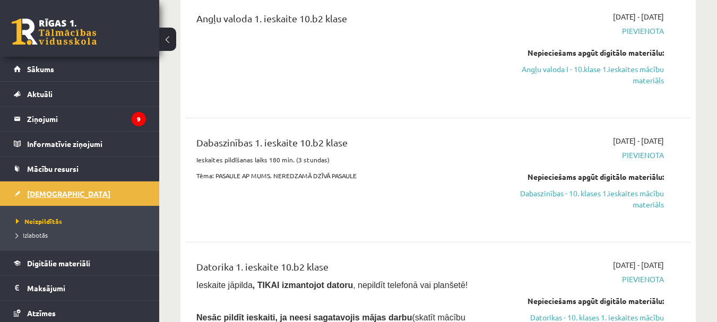
click at [58, 191] on span "[DEMOGRAPHIC_DATA]" at bounding box center [68, 194] width 83 height 10
click at [43, 221] on span "Neizpildītās" at bounding box center [39, 221] width 46 height 8
click at [604, 203] on link "Dabaszinības - 10. klases 1.ieskaites mācību materiāls" at bounding box center [590, 199] width 145 height 22
